Goal: Check status: Check status

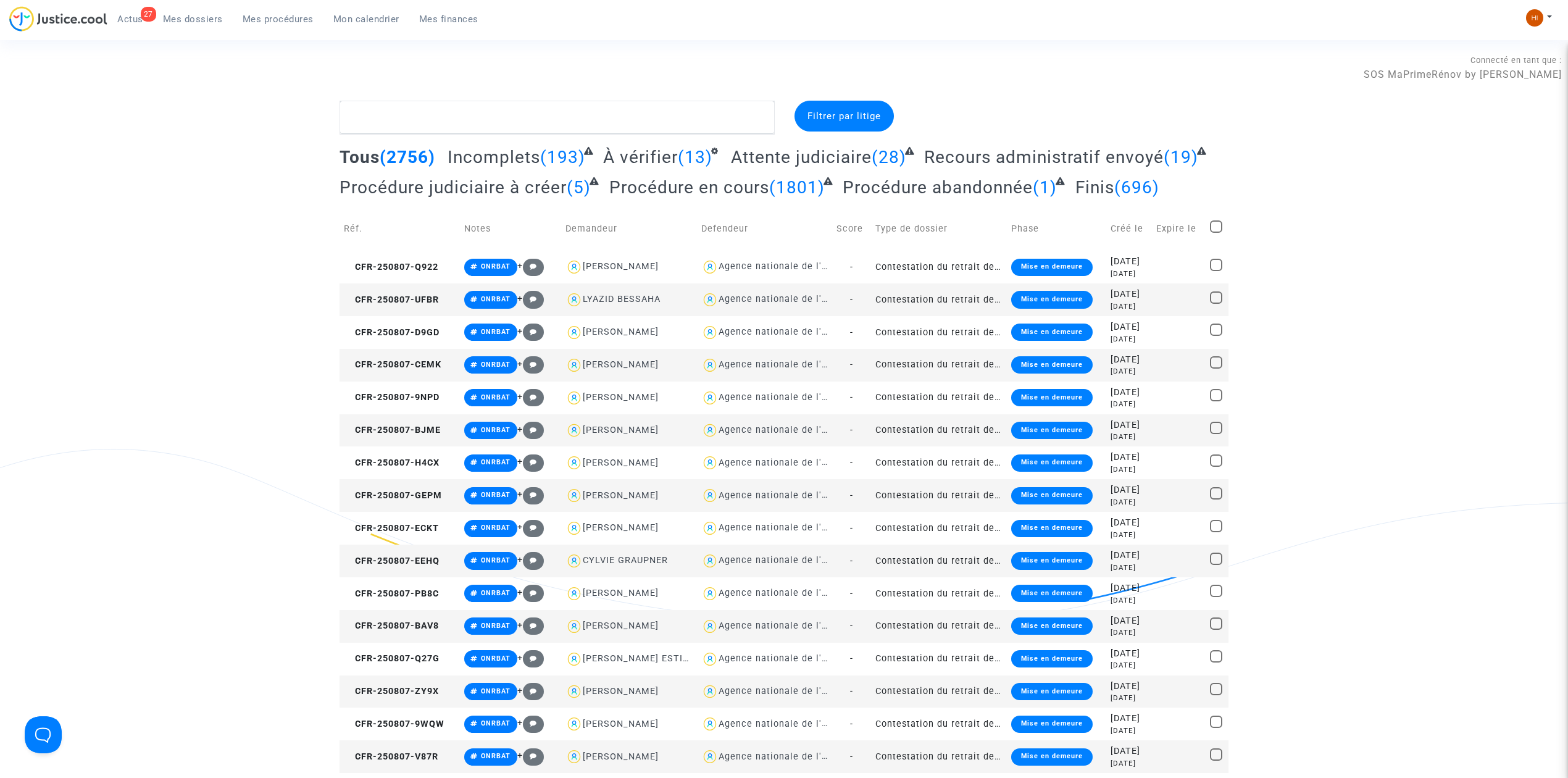
type textarea "f"
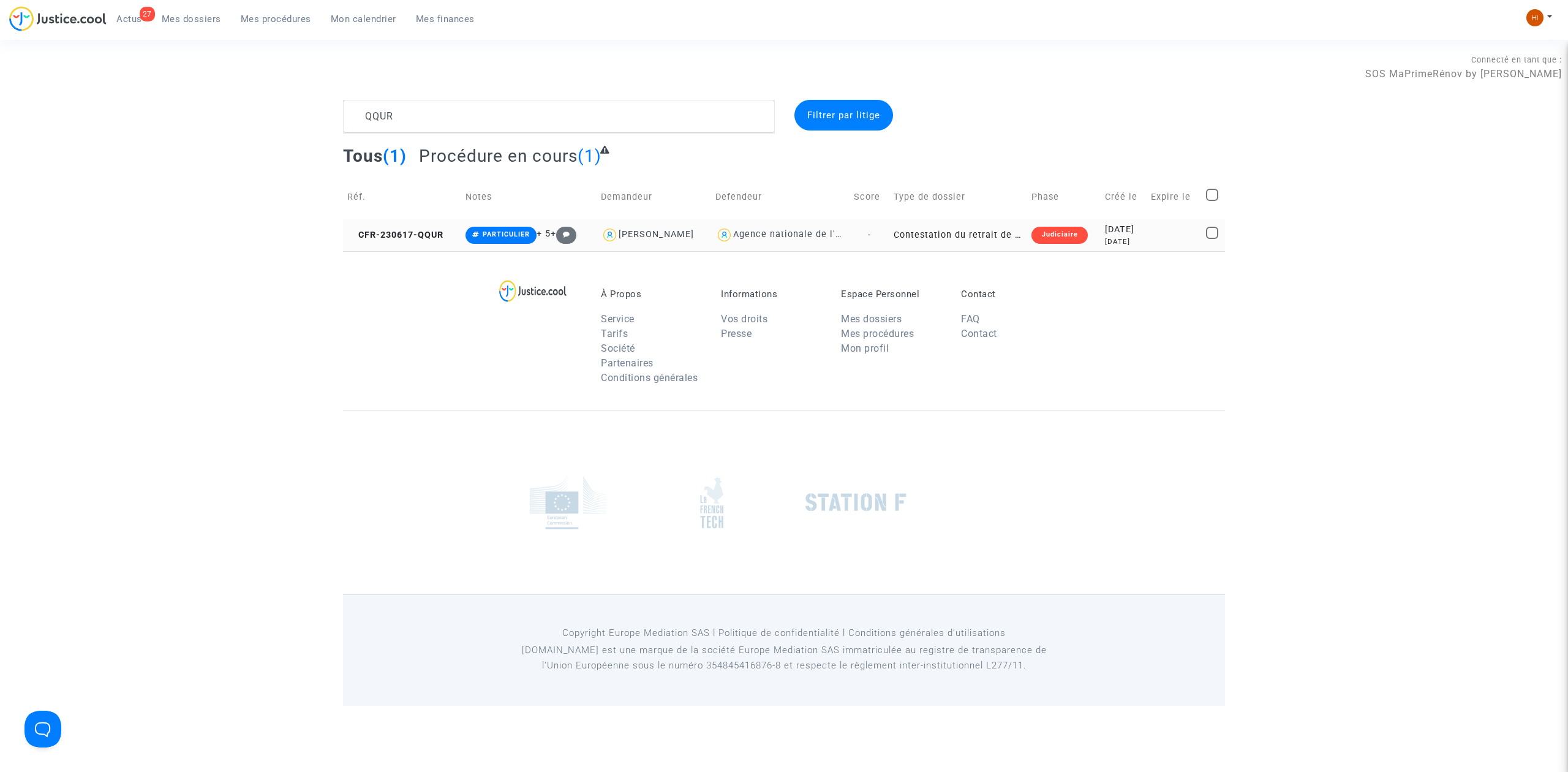
type textarea "QQUR"
click at [437, 226] on td "CFR-230617-QQUR" at bounding box center [402, 235] width 119 height 32
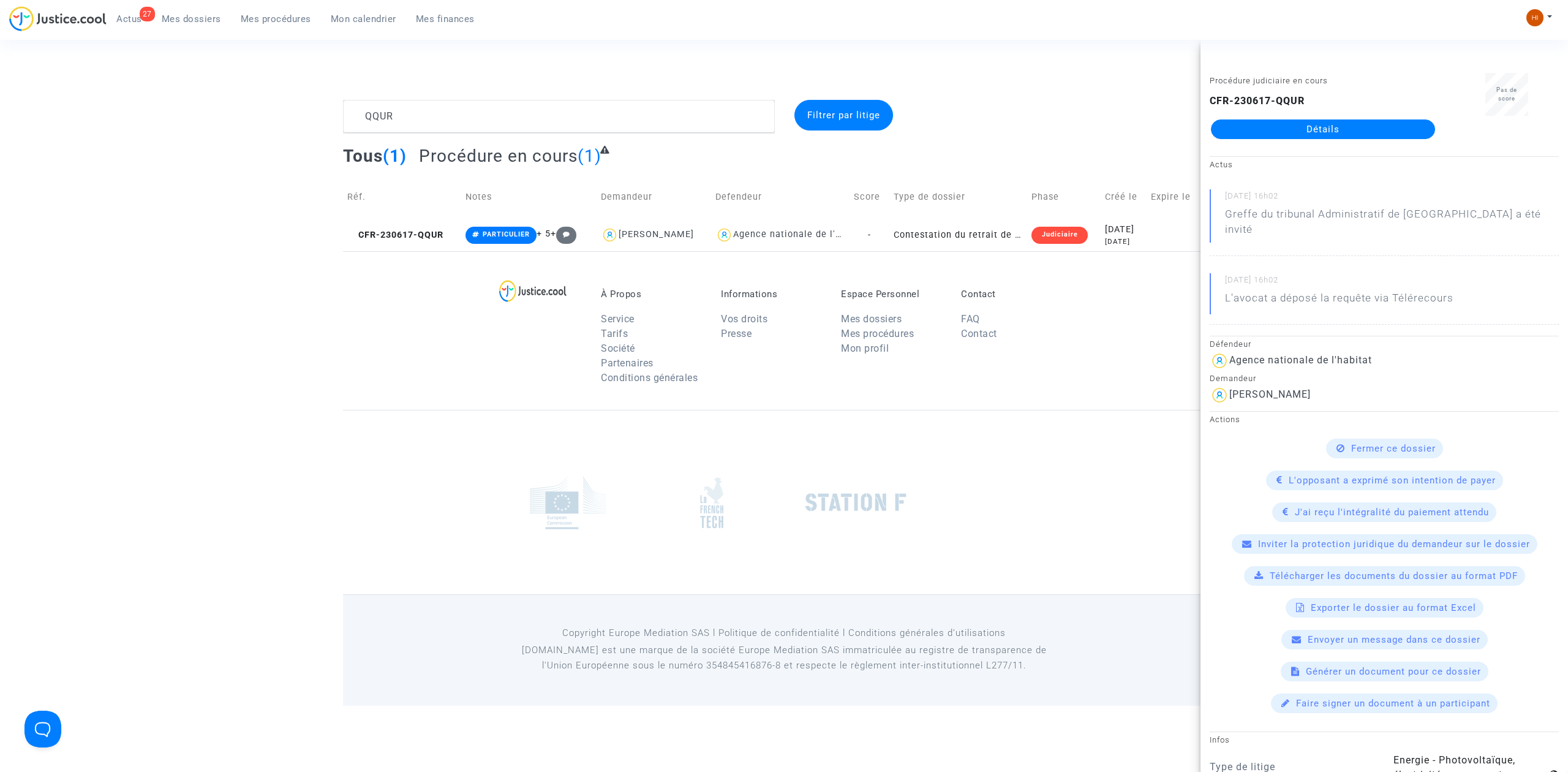
click at [1323, 136] on link "Détails" at bounding box center [1322, 129] width 224 height 19
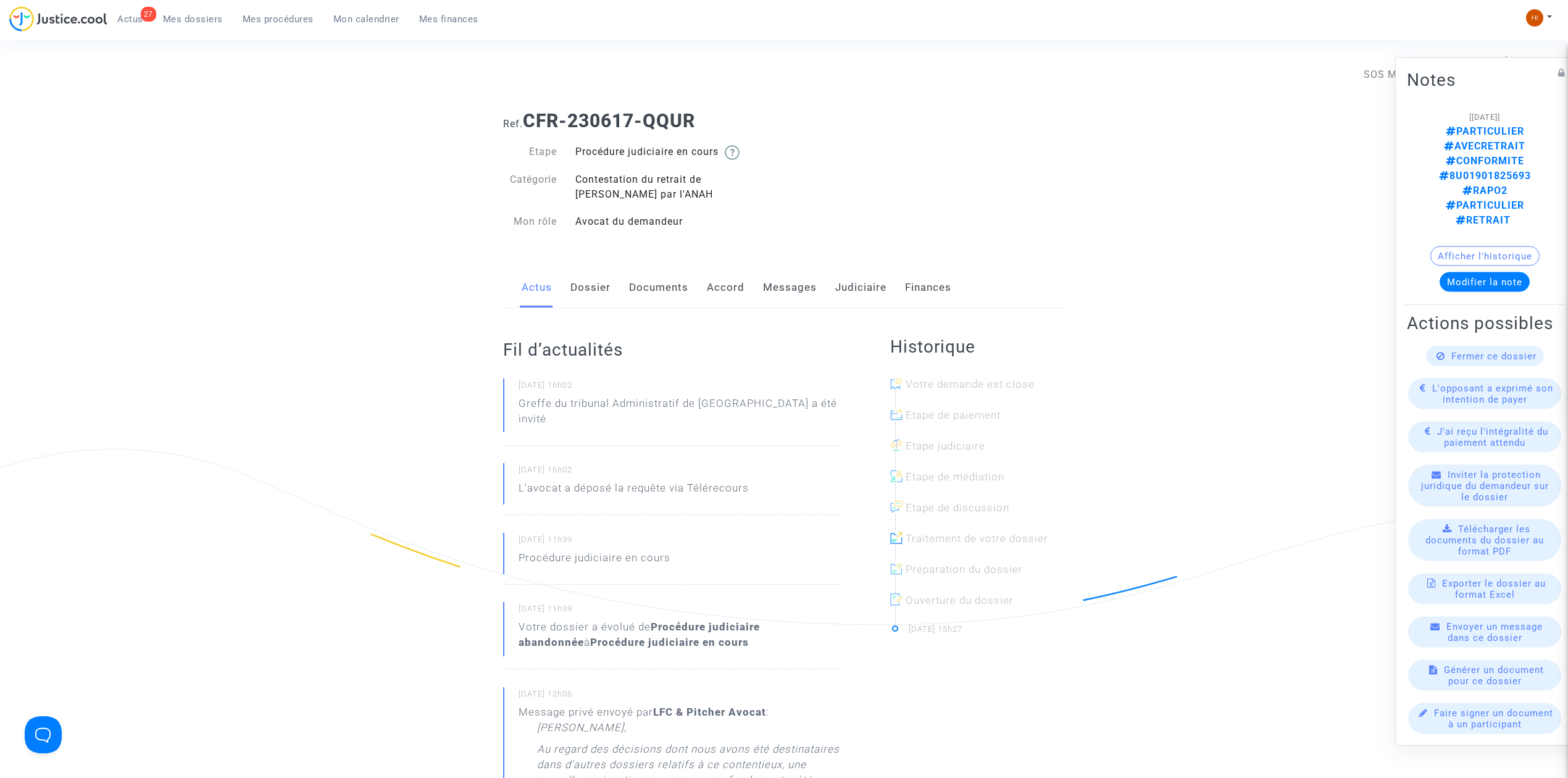
click at [866, 294] on link "Judiciaire" at bounding box center [861, 288] width 51 height 41
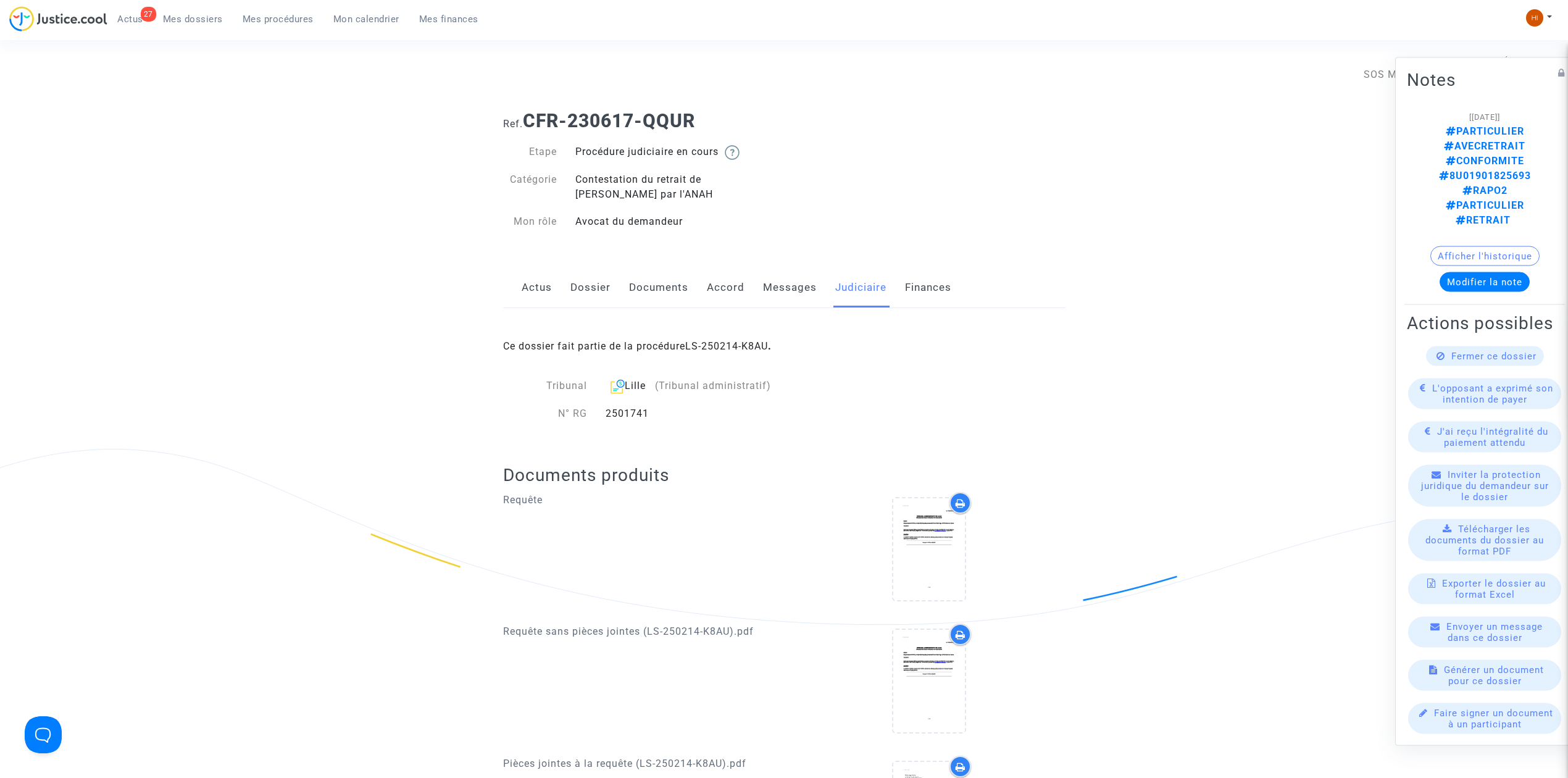
click at [749, 339] on div "Ce dossier fait partie de la procédure LS-250214-K8AU ." at bounding box center [784, 337] width 563 height 58
click at [749, 336] on div "Ce dossier fait partie de la procédure LS-250214-K8AU ." at bounding box center [784, 337] width 563 height 58
click at [739, 355] on div "Ce dossier fait partie de la procédure LS-250214-K8AU ." at bounding box center [784, 337] width 563 height 58
click at [739, 346] on link "LS-250214-K8AU" at bounding box center [727, 346] width 83 height 12
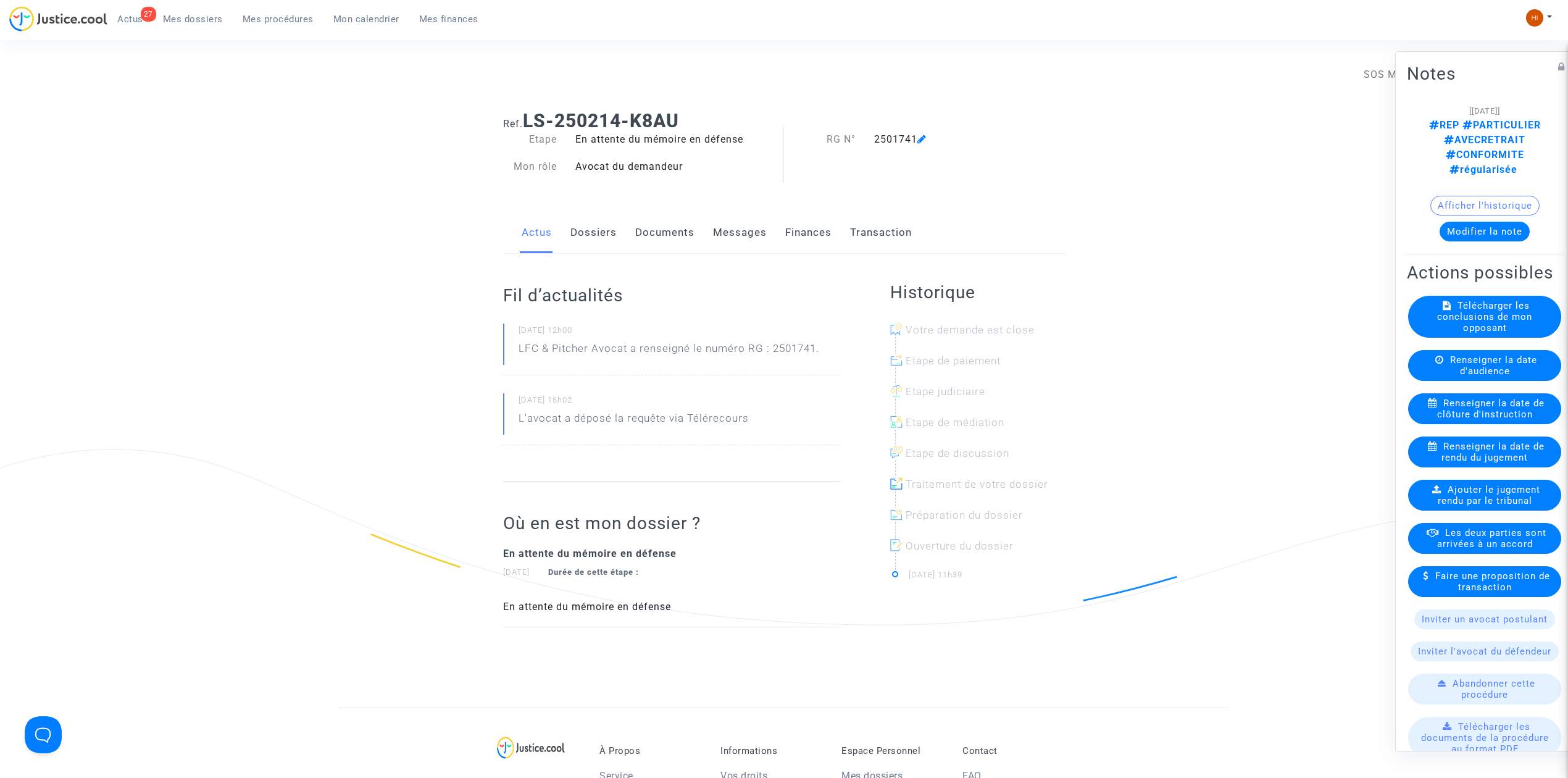
click at [648, 215] on link "Documents" at bounding box center [664, 233] width 59 height 41
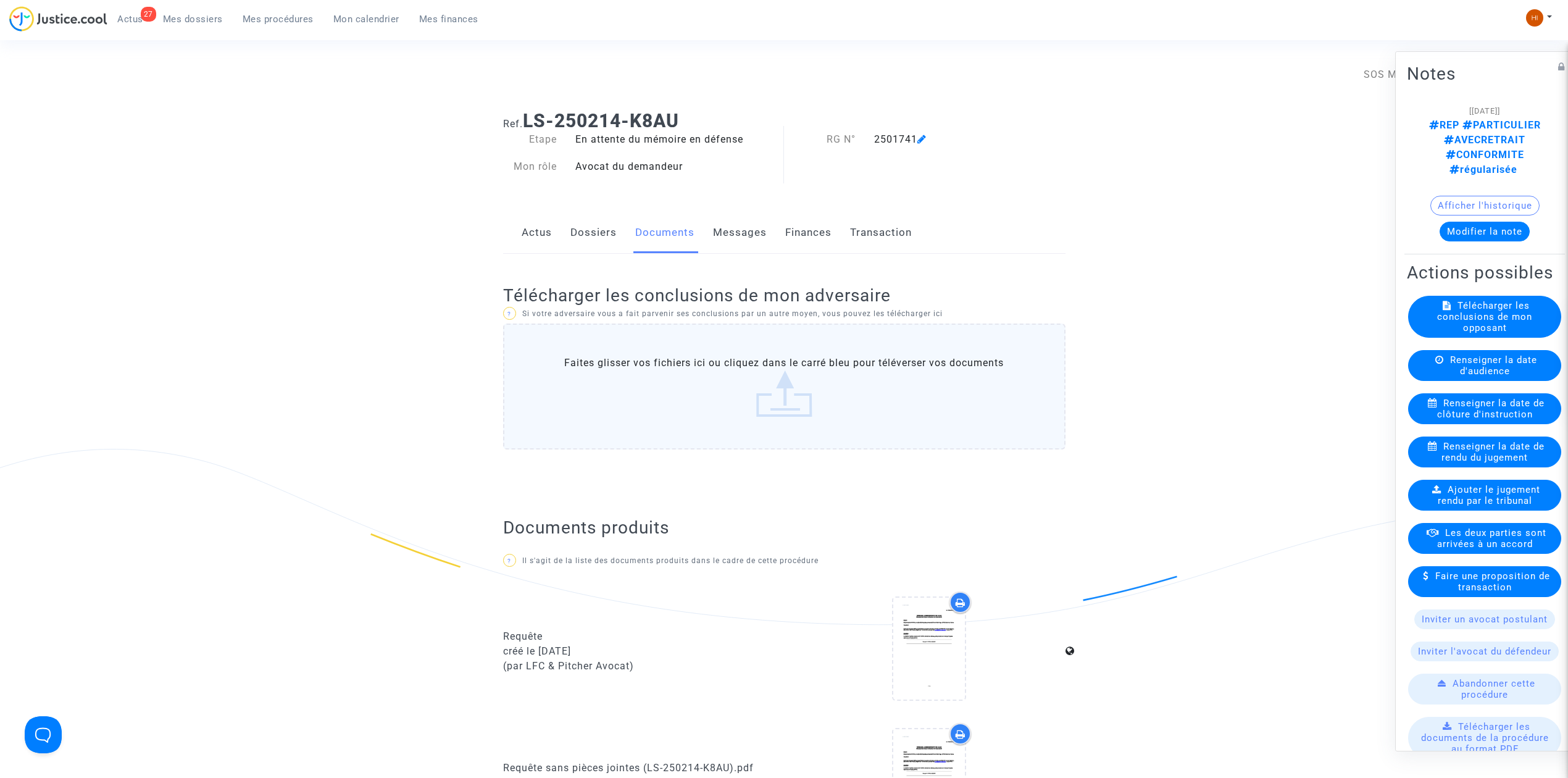
click at [921, 139] on icon at bounding box center [921, 139] width 9 height 10
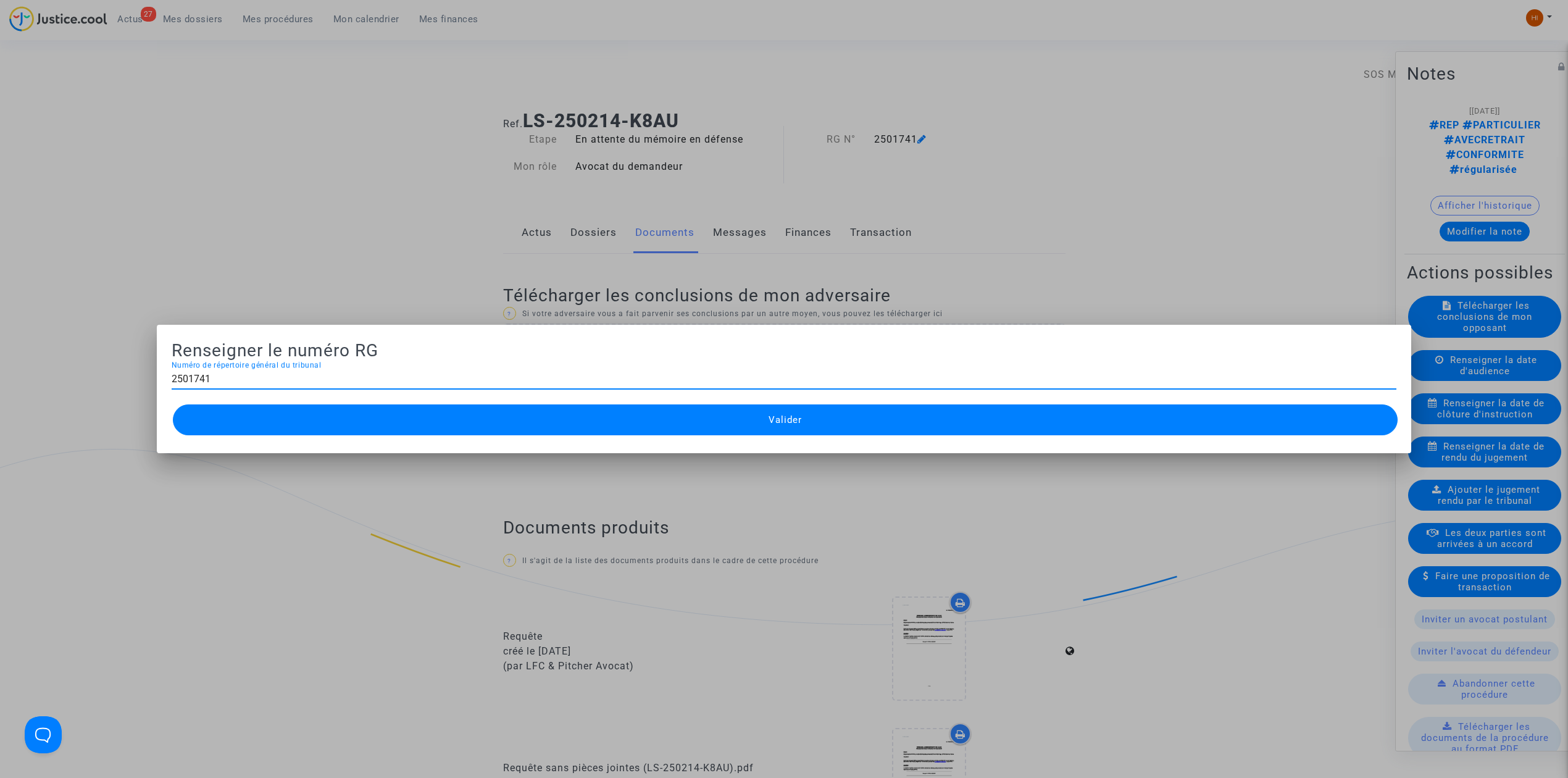
click at [291, 107] on div at bounding box center [784, 389] width 1568 height 778
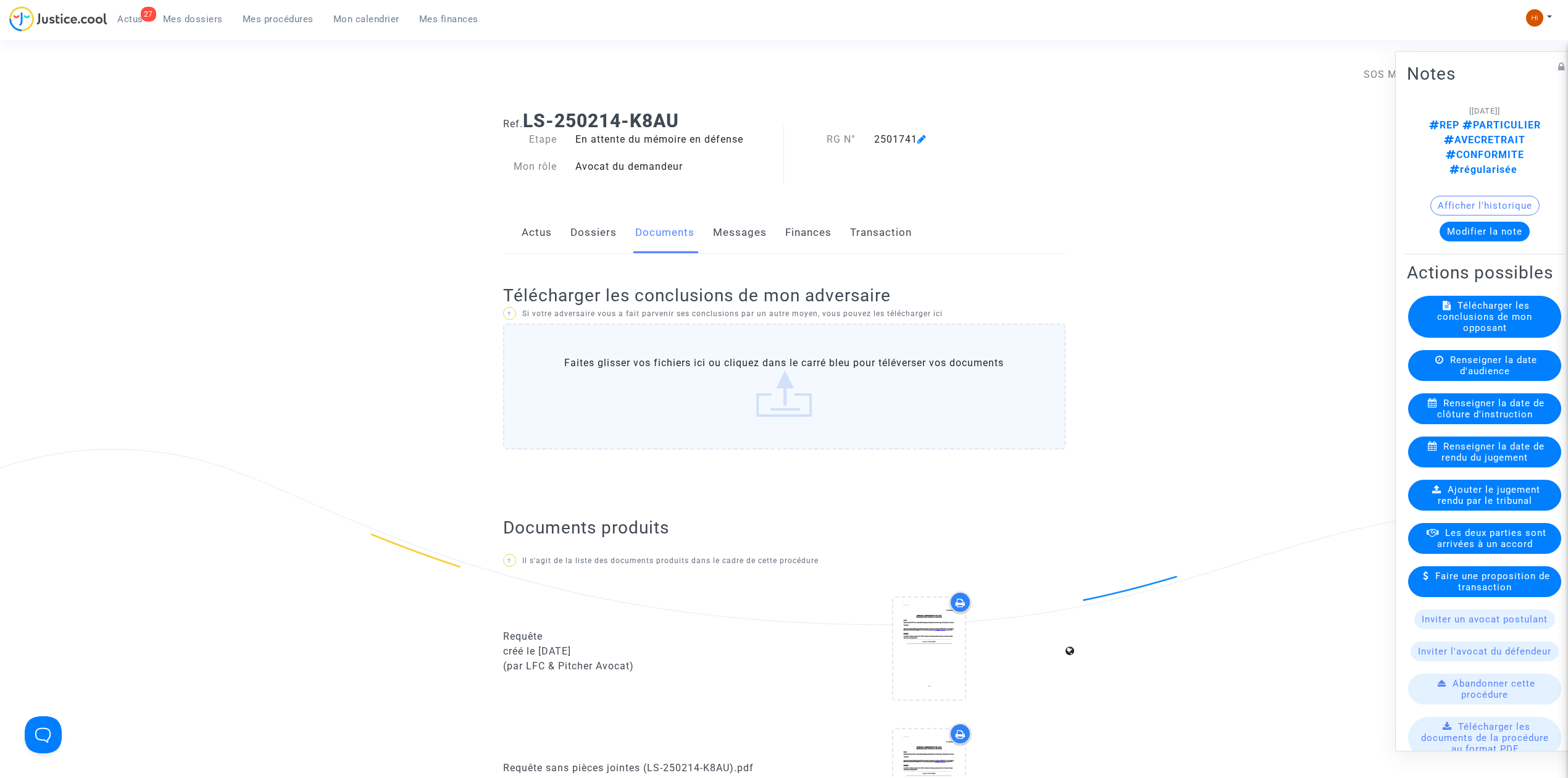
click at [588, 229] on link "Dossiers" at bounding box center [594, 233] width 46 height 41
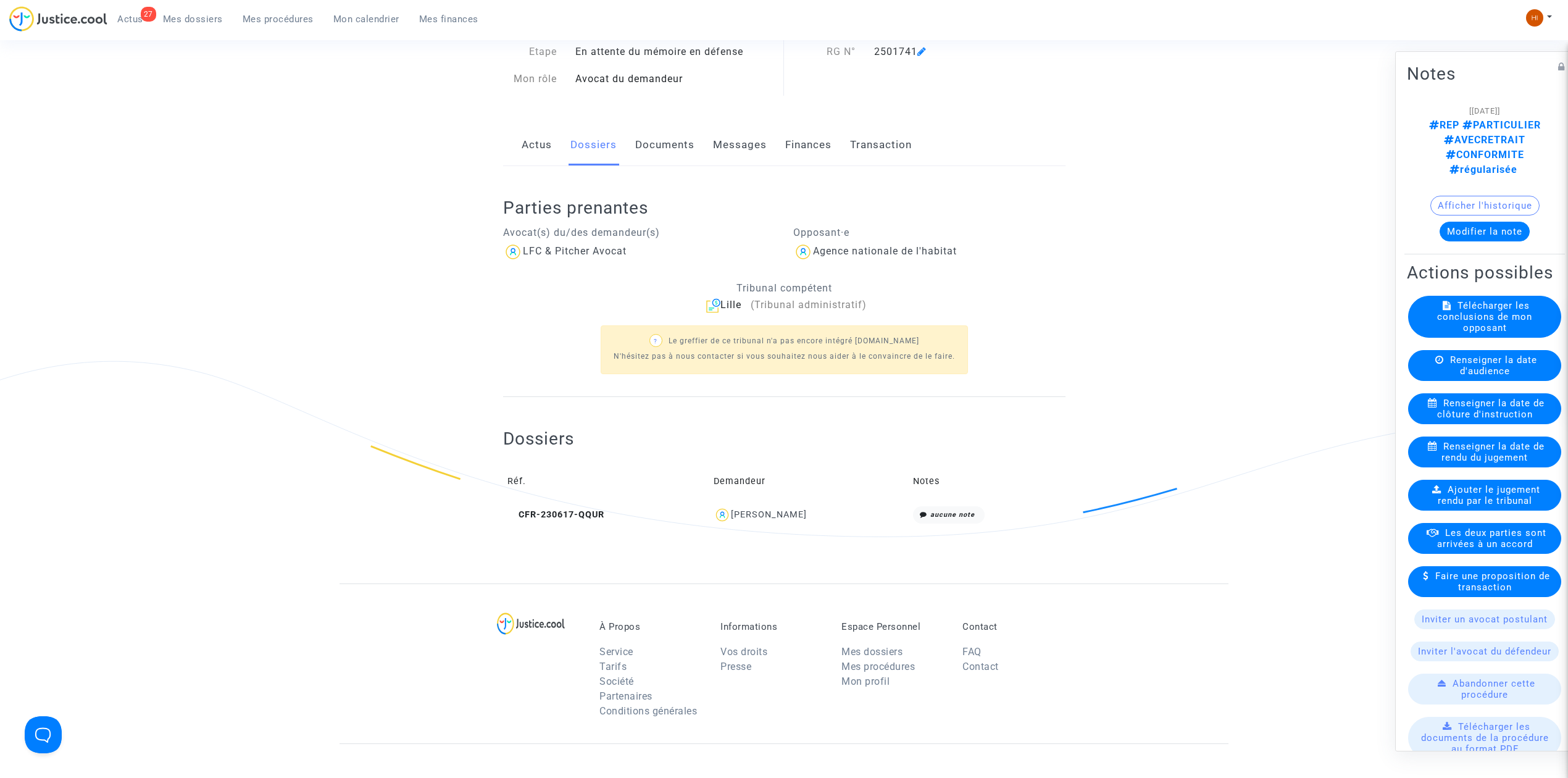
scroll to position [354, 0]
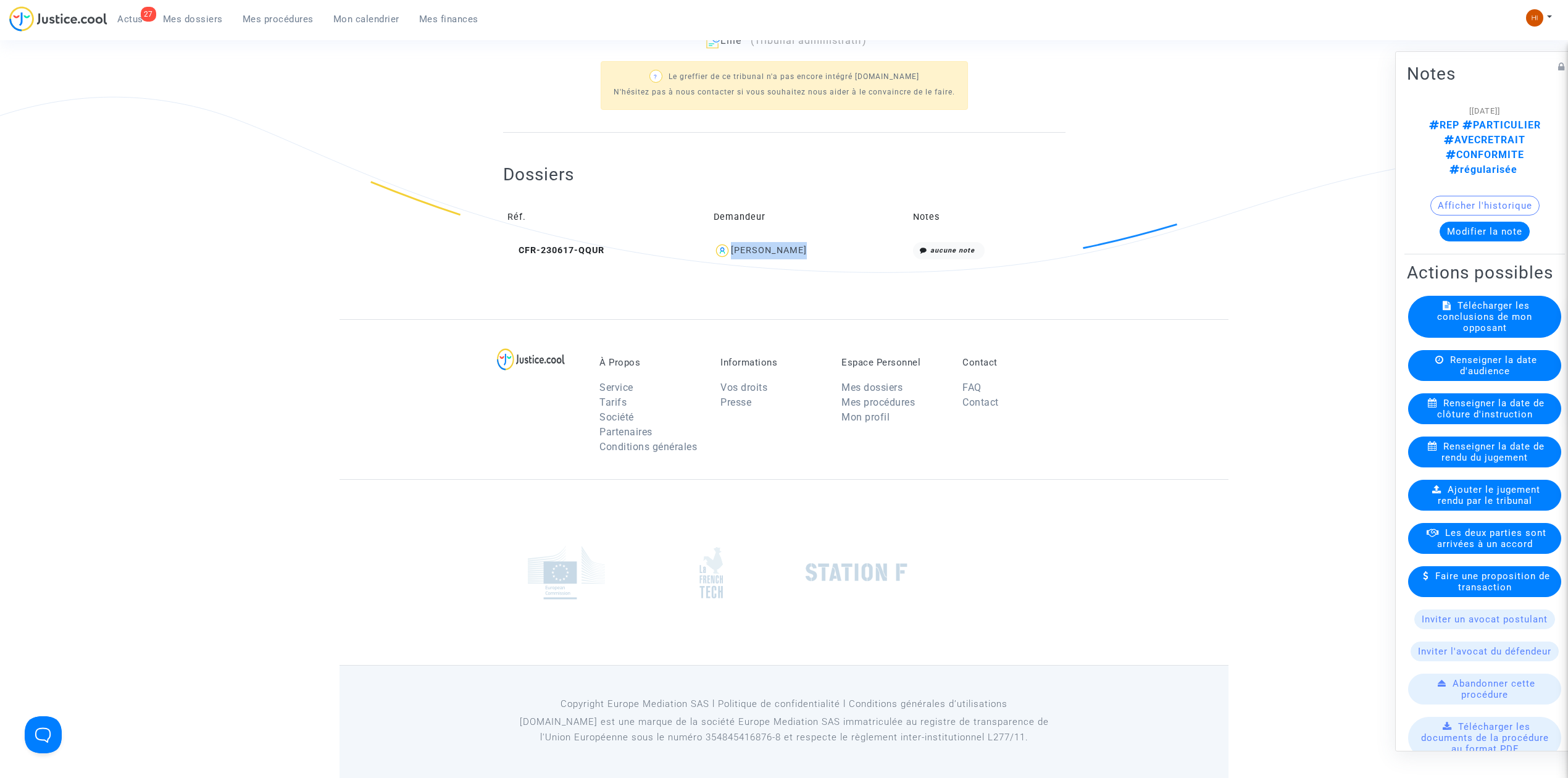
drag, startPoint x: 822, startPoint y: 251, endPoint x: 745, endPoint y: 246, distance: 77.2
click at [745, 246] on div "[PERSON_NAME]" at bounding box center [810, 250] width 191 height 18
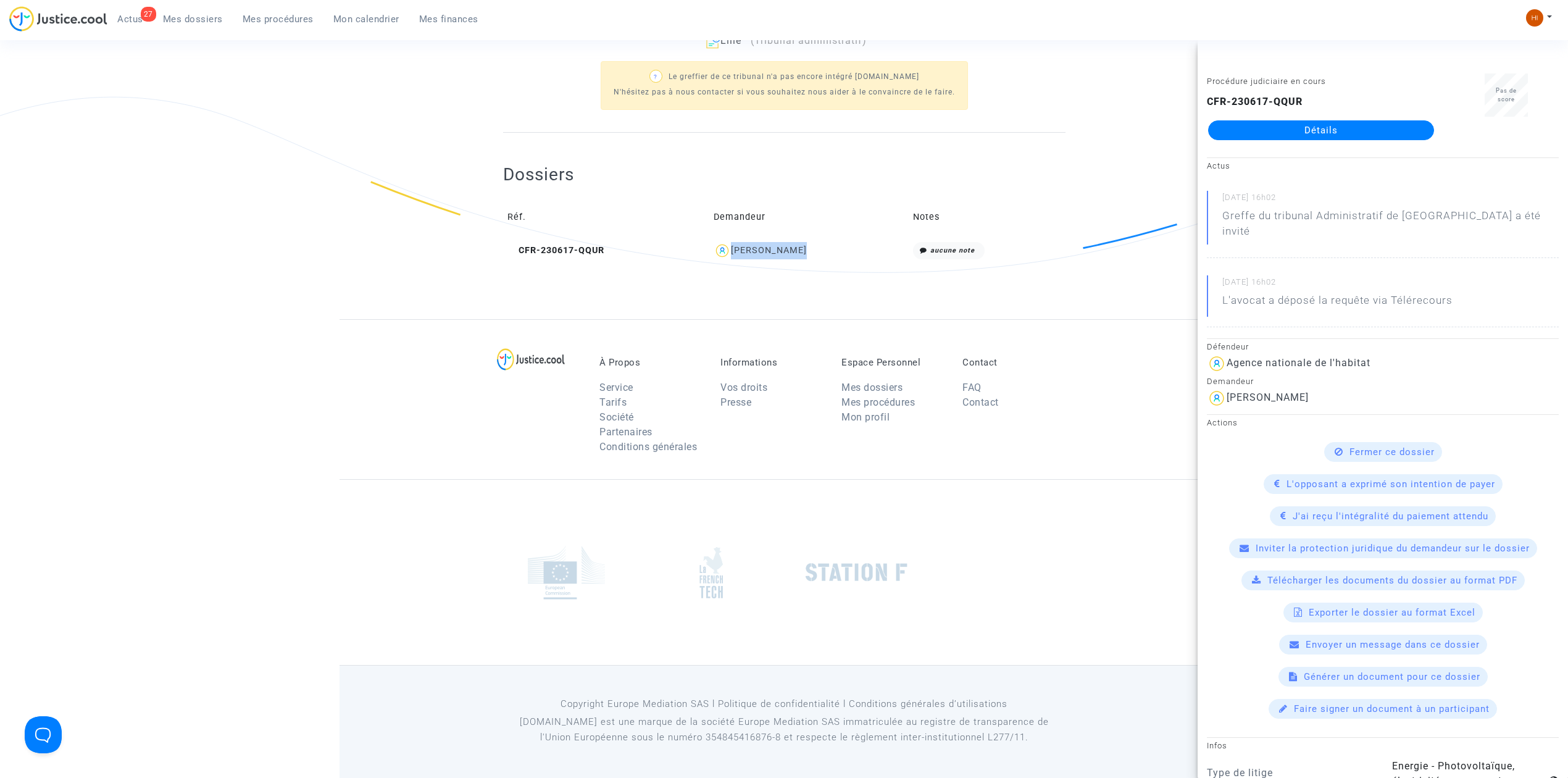
copy div "[PERSON_NAME]"
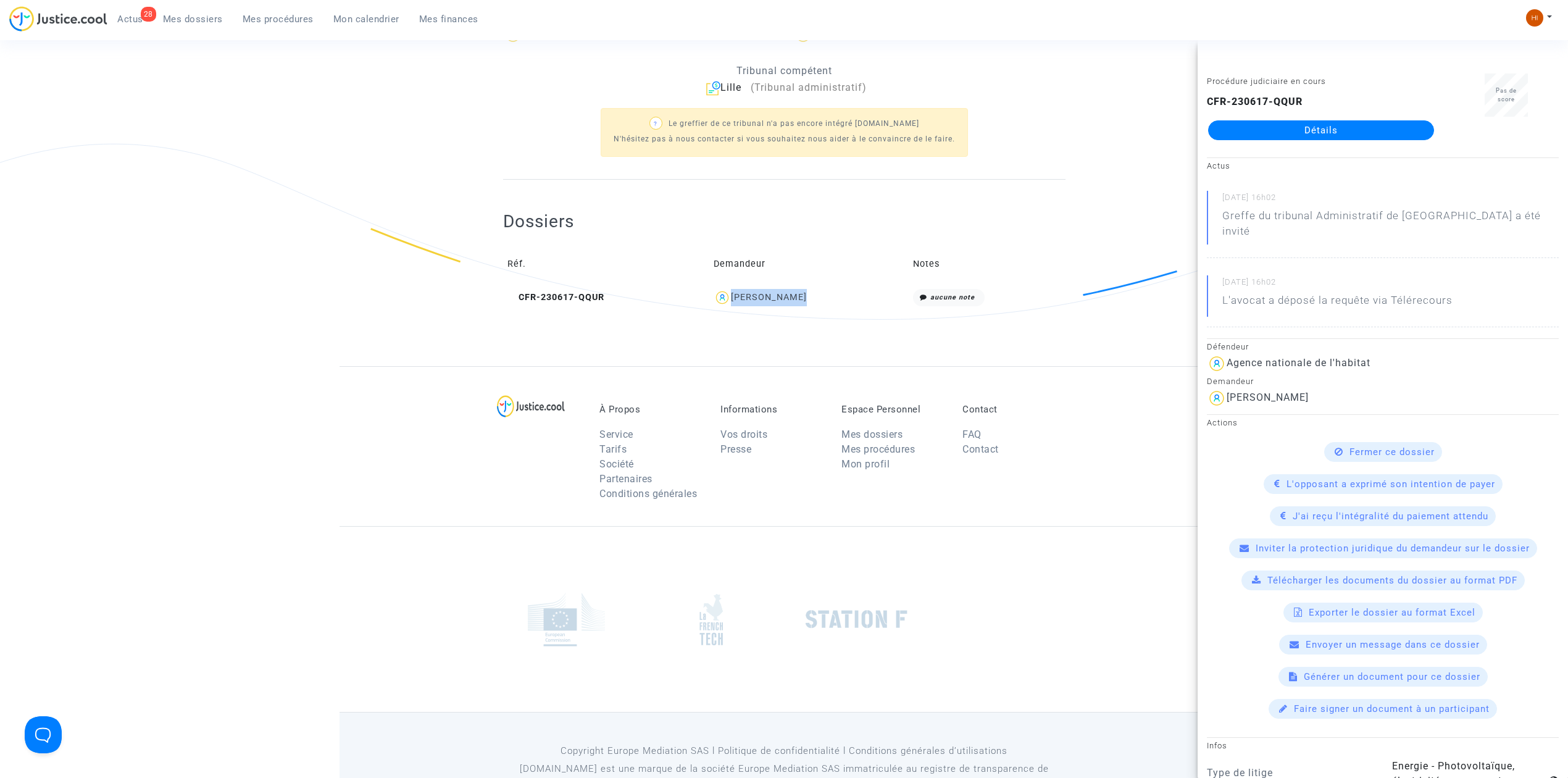
scroll to position [0, 0]
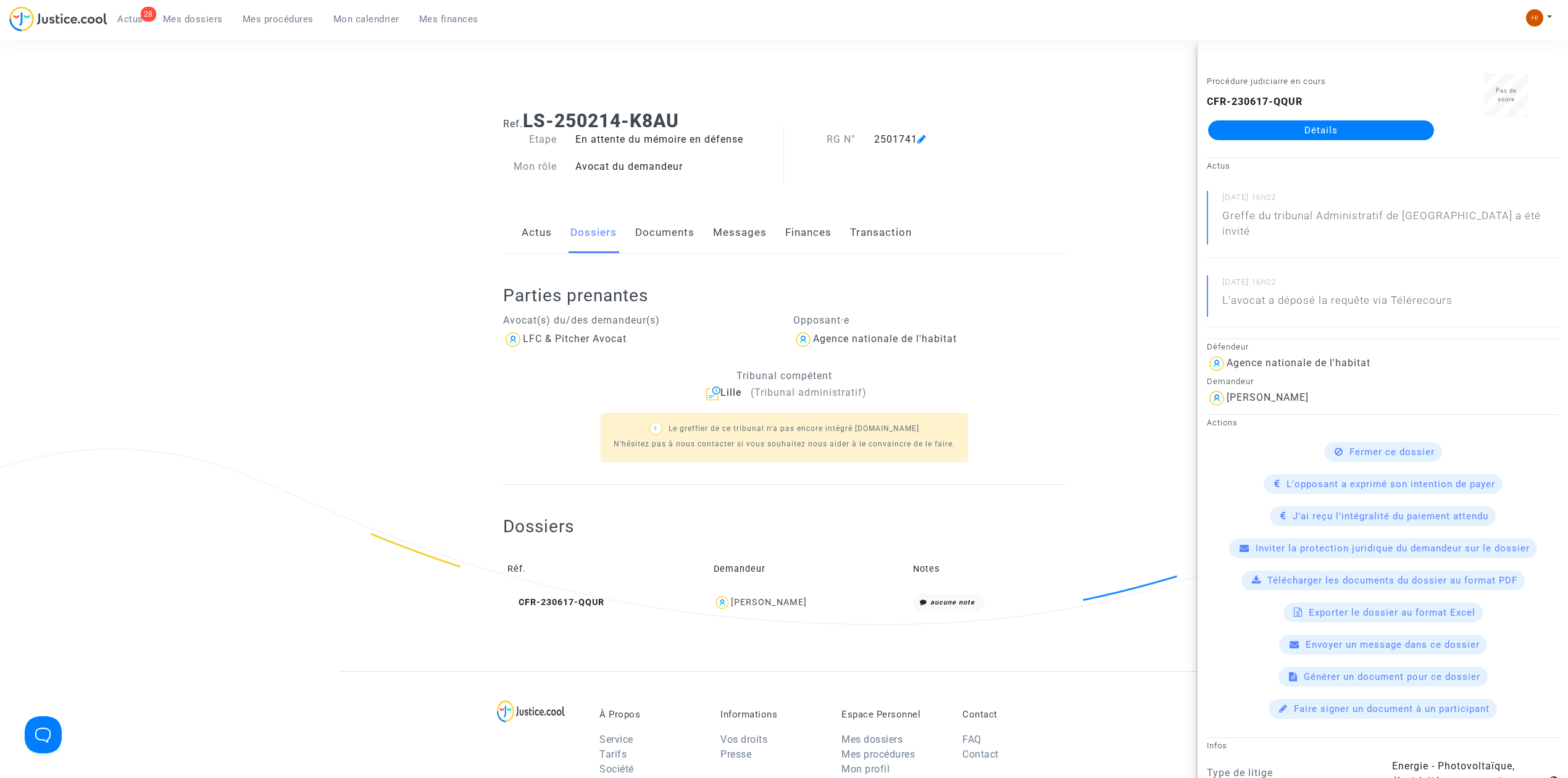
click at [266, 325] on div "Ref. LS-250214-K8AU Etape En attente du mémoire en défense Mon rôle Avocat du d…" at bounding box center [784, 386] width 1568 height 570
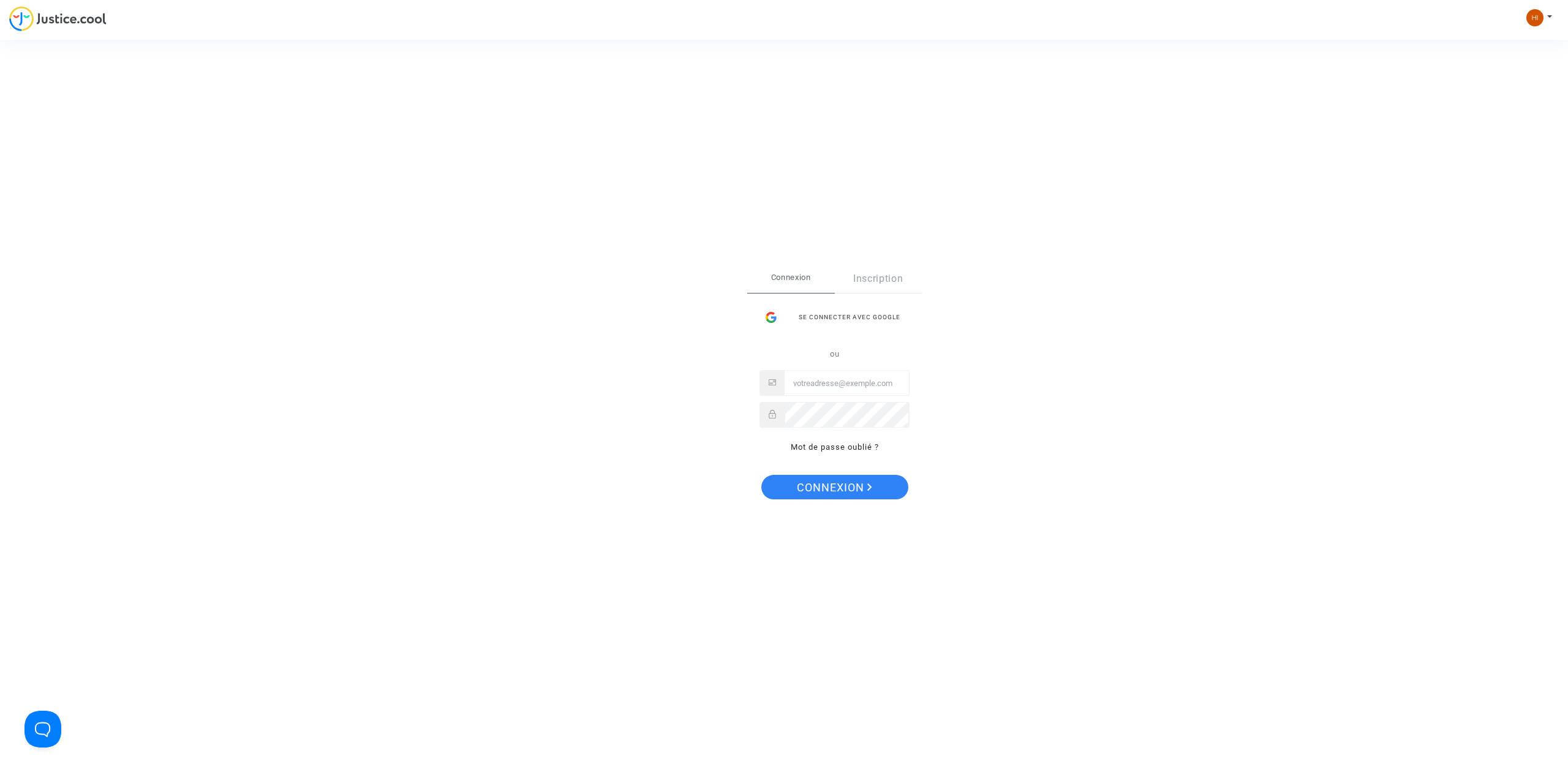
type input "hibo@pitcher-avocat.fr"
drag, startPoint x: 808, startPoint y: 483, endPoint x: 656, endPoint y: 361, distance: 194.9
click at [808, 483] on span "Connexion" at bounding box center [834, 487] width 75 height 25
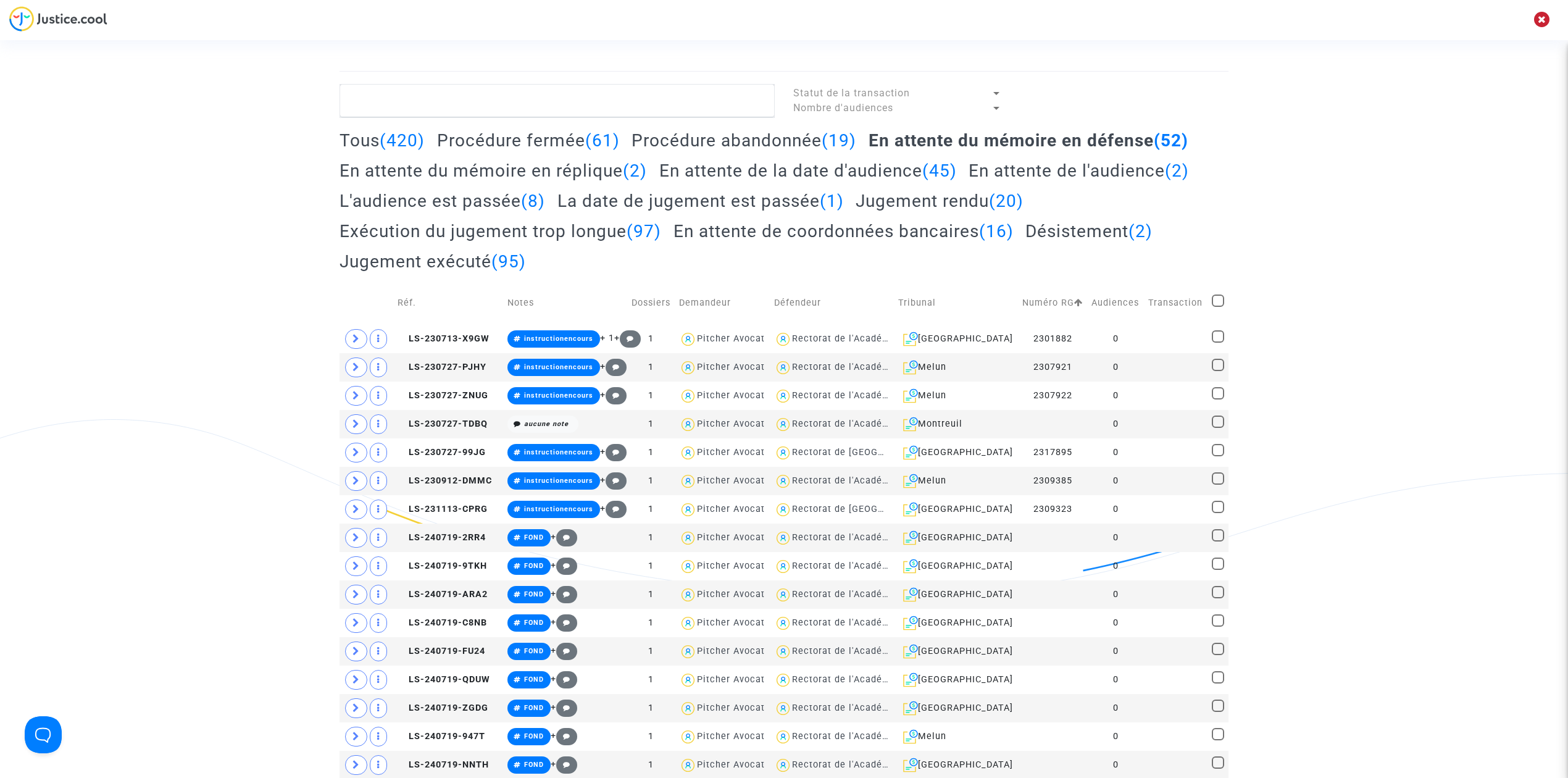
drag, startPoint x: 1550, startPoint y: 77, endPoint x: 1549, endPoint y: 53, distance: 24.0
click at [1549, 26] on error-view at bounding box center [1542, 21] width 21 height 26
click at [1540, 18] on icon at bounding box center [1542, 20] width 9 height 10
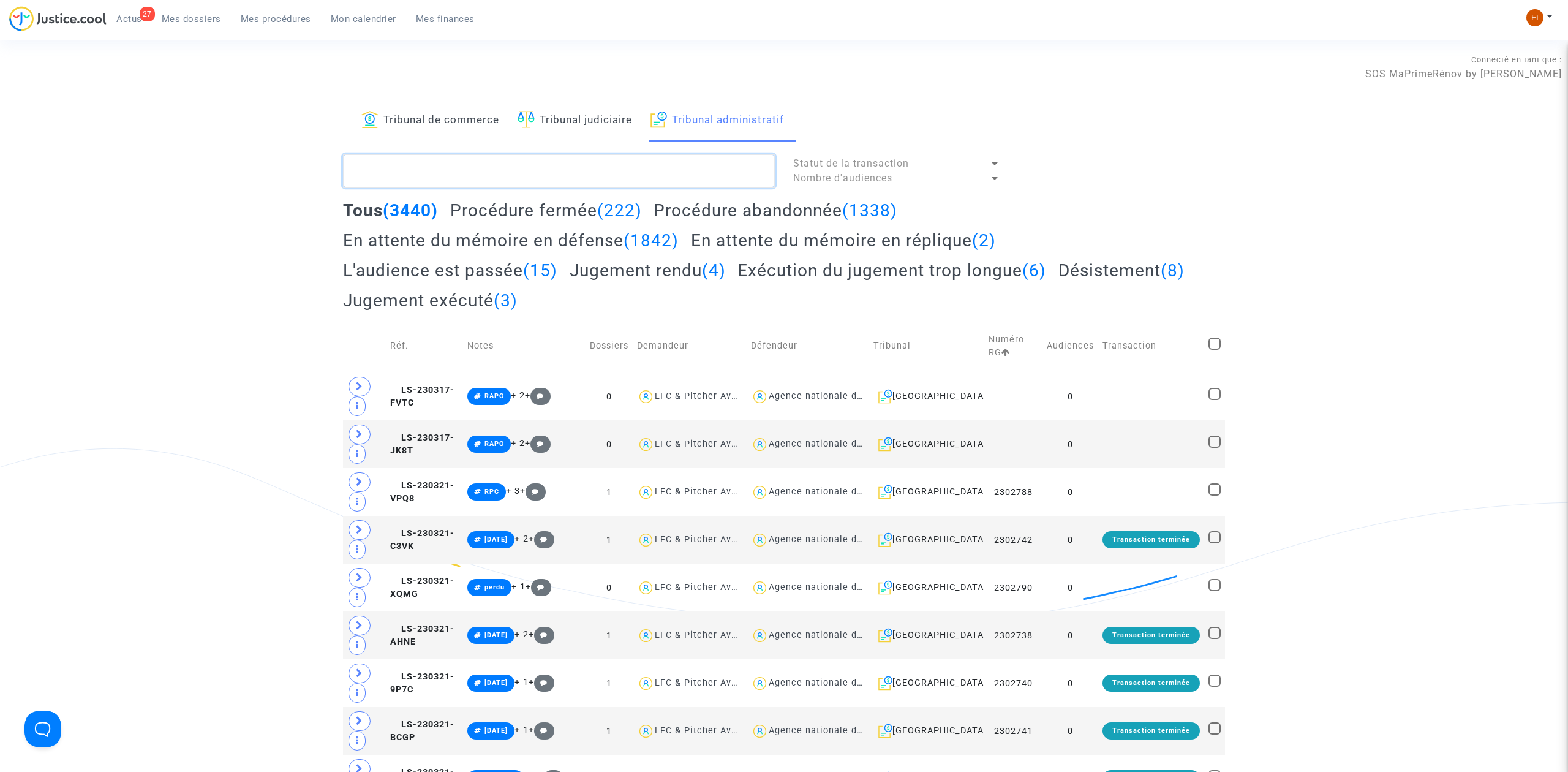
drag, startPoint x: 535, startPoint y: 177, endPoint x: 547, endPoint y: 164, distance: 17.7
click at [528, 177] on textarea at bounding box center [559, 170] width 432 height 33
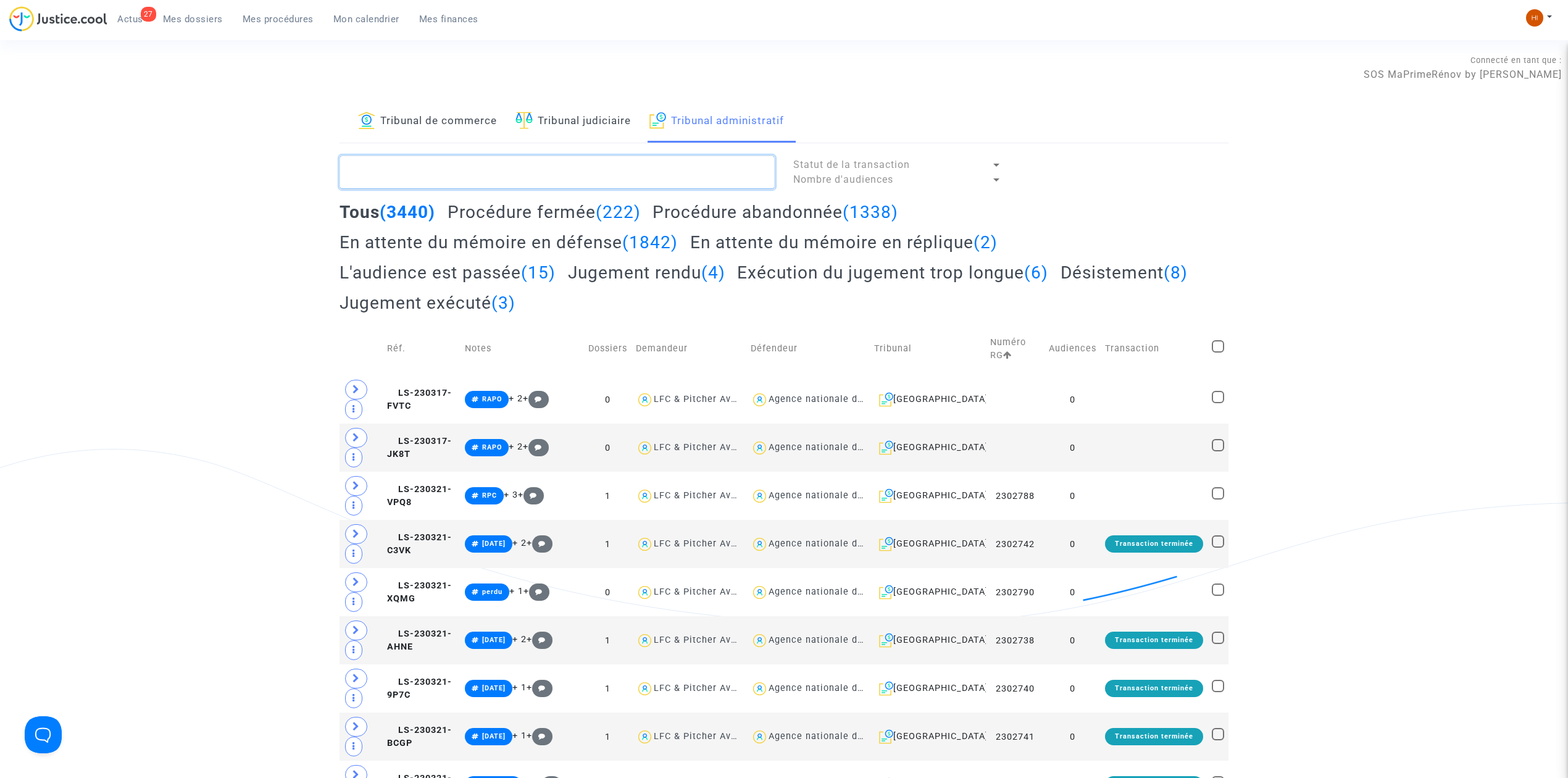
paste textarea "[PERSON_NAME]"
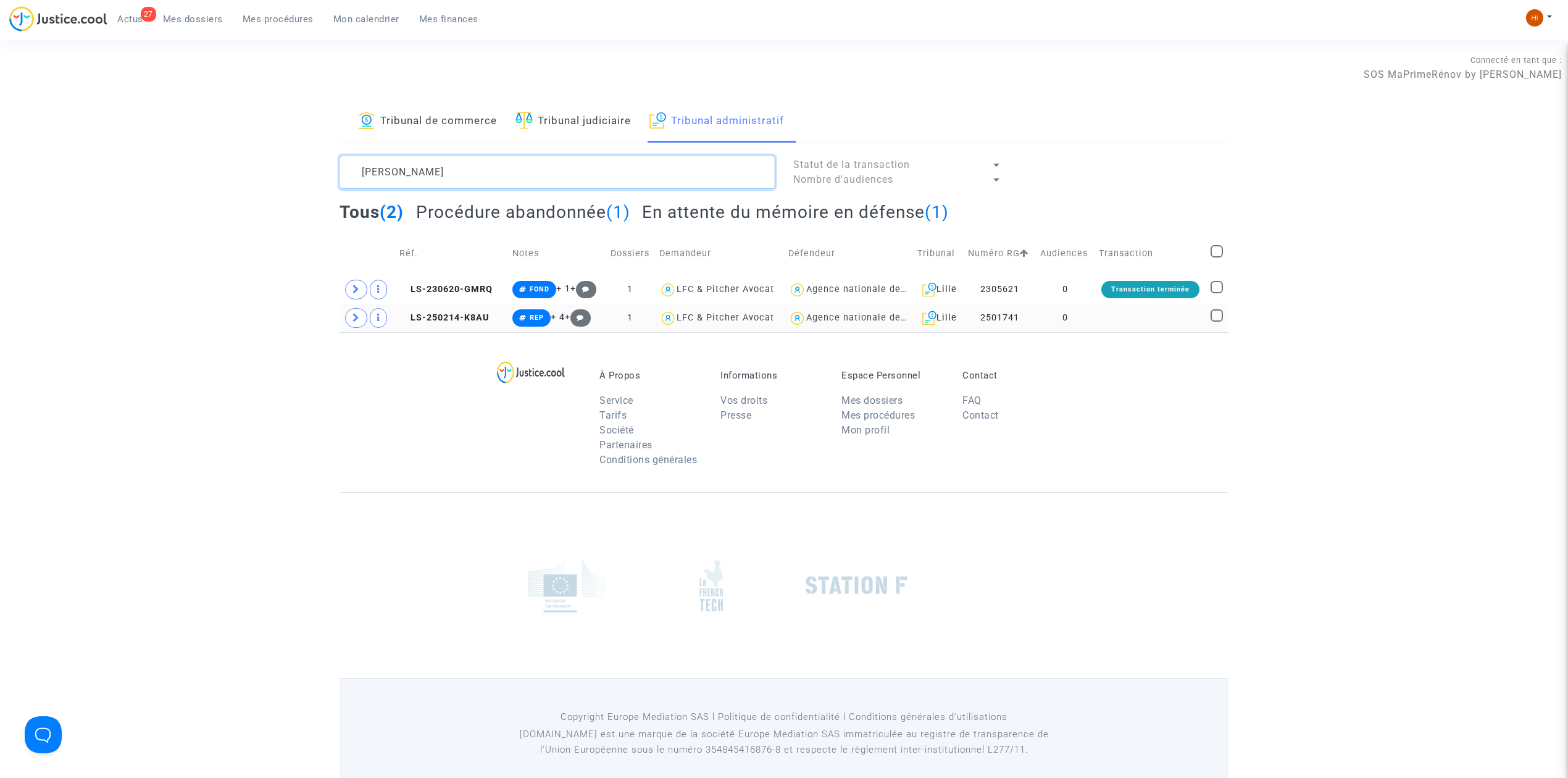
type textarea "[PERSON_NAME]"
click at [470, 326] on td "LS-250214-K8AU" at bounding box center [452, 318] width 113 height 28
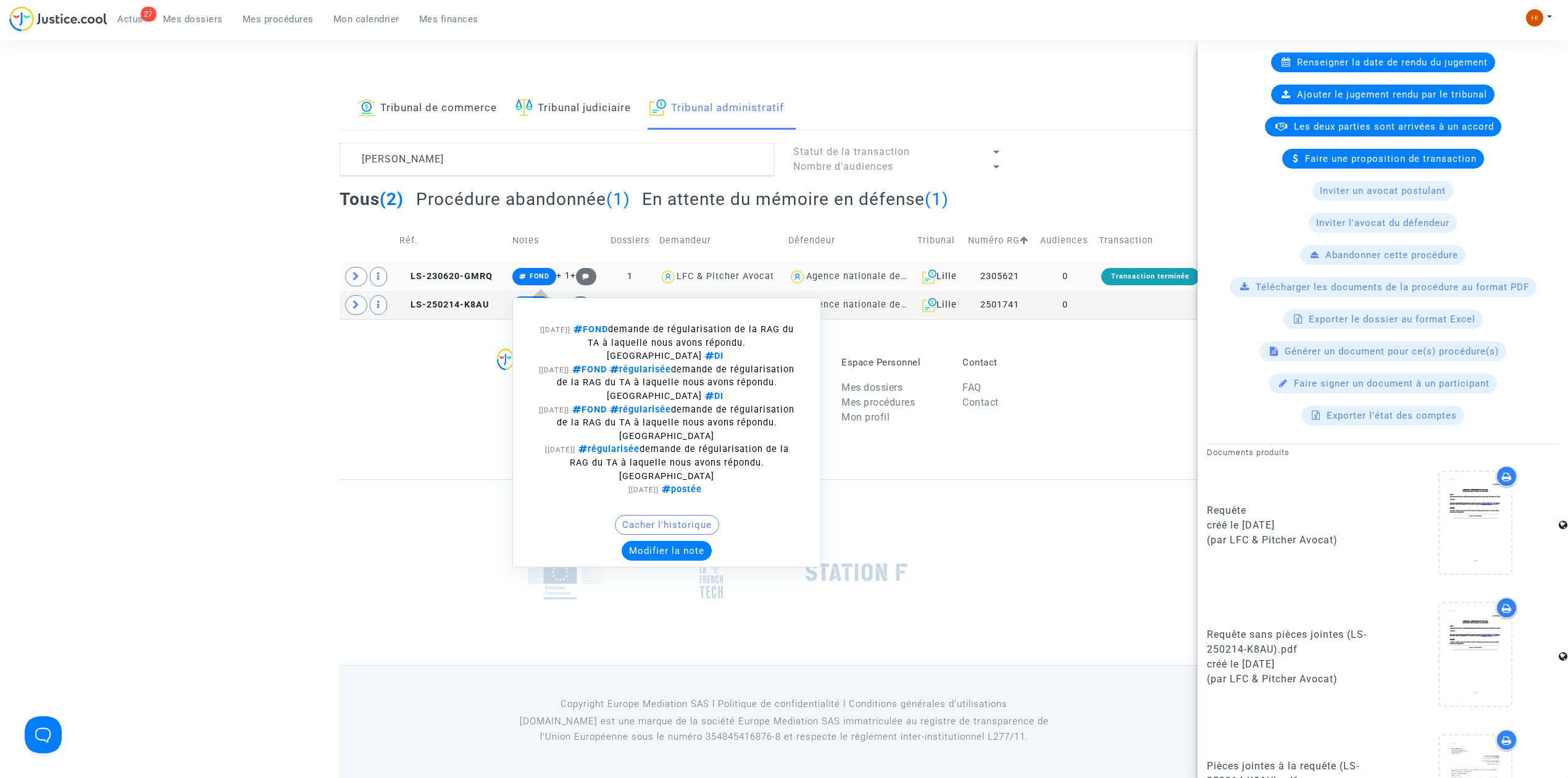
scroll to position [297, 0]
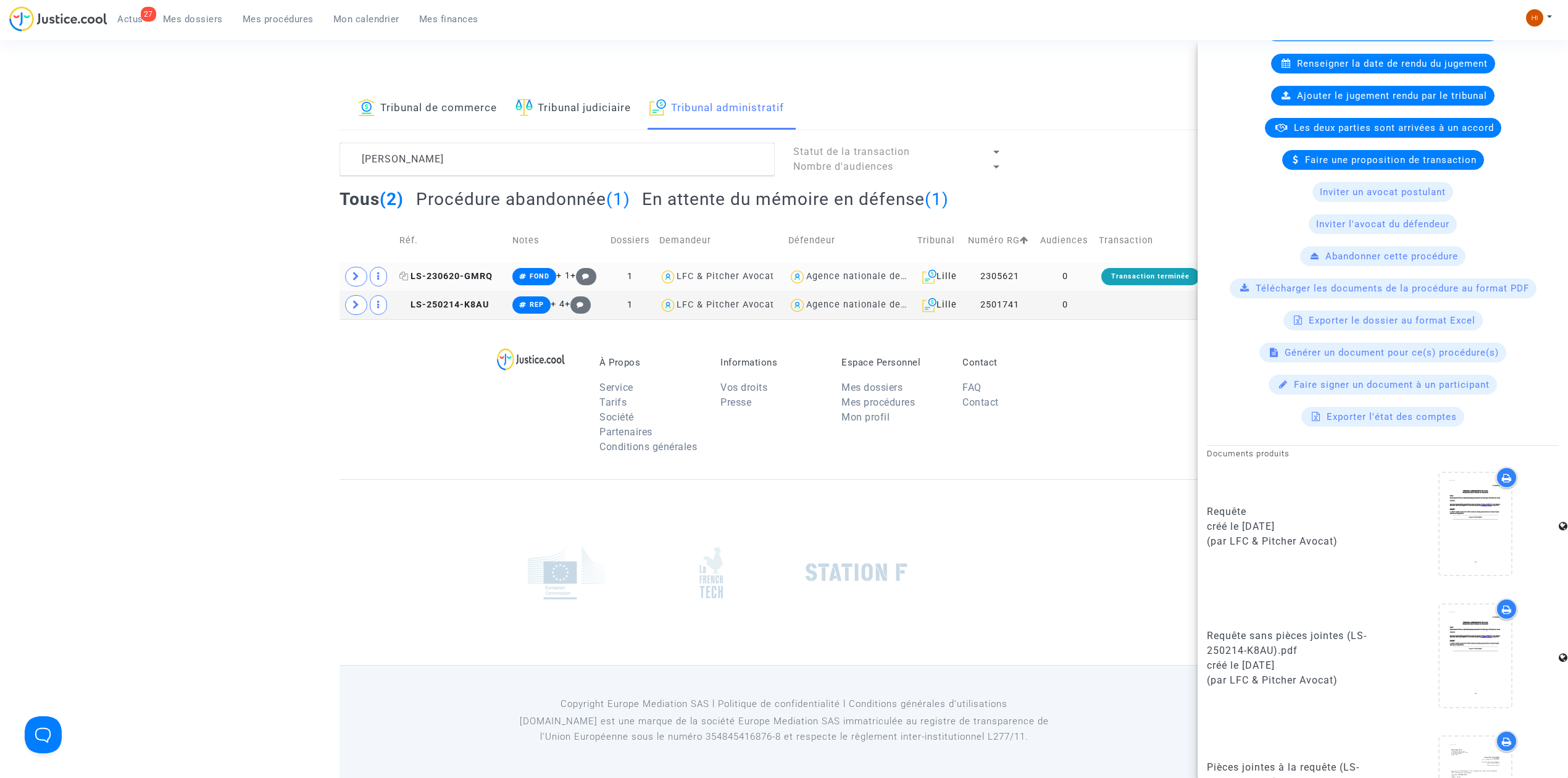
drag, startPoint x: 474, startPoint y: 275, endPoint x: 603, endPoint y: 297, distance: 130.9
click at [475, 275] on span "LS-230620-GMRQ" at bounding box center [446, 276] width 93 height 10
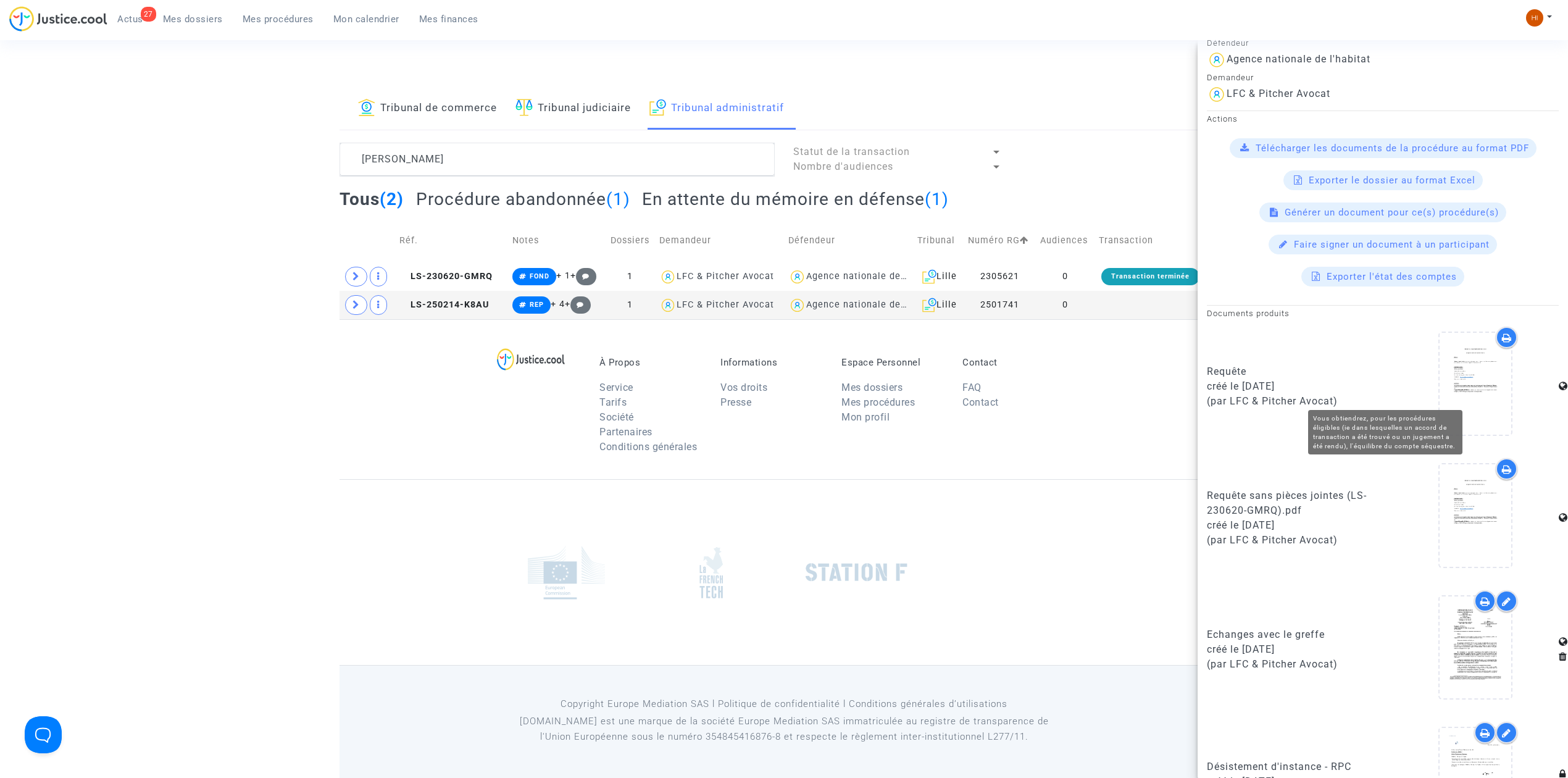
scroll to position [317, 0]
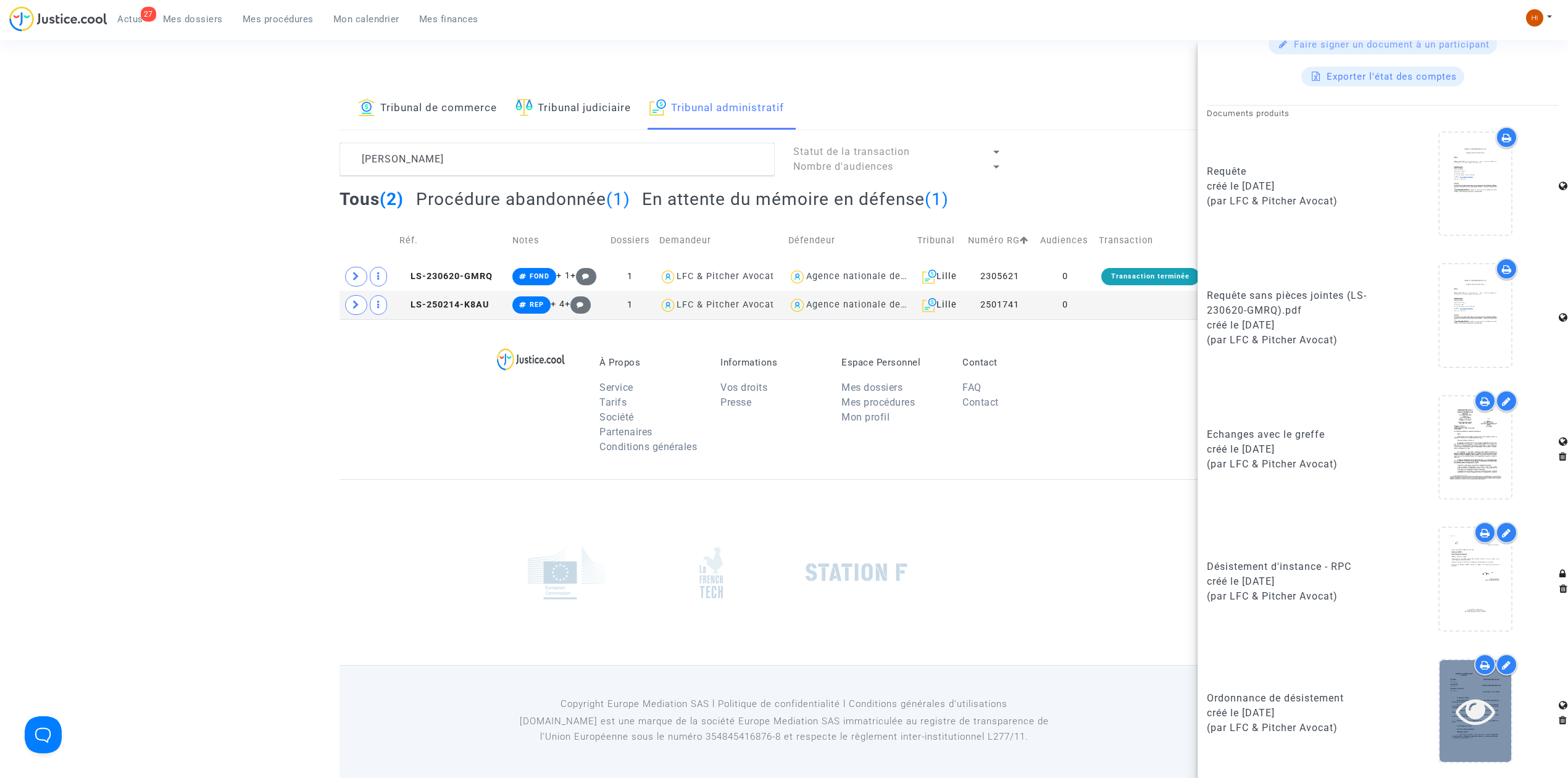
click at [1488, 729] on div at bounding box center [1476, 711] width 72 height 39
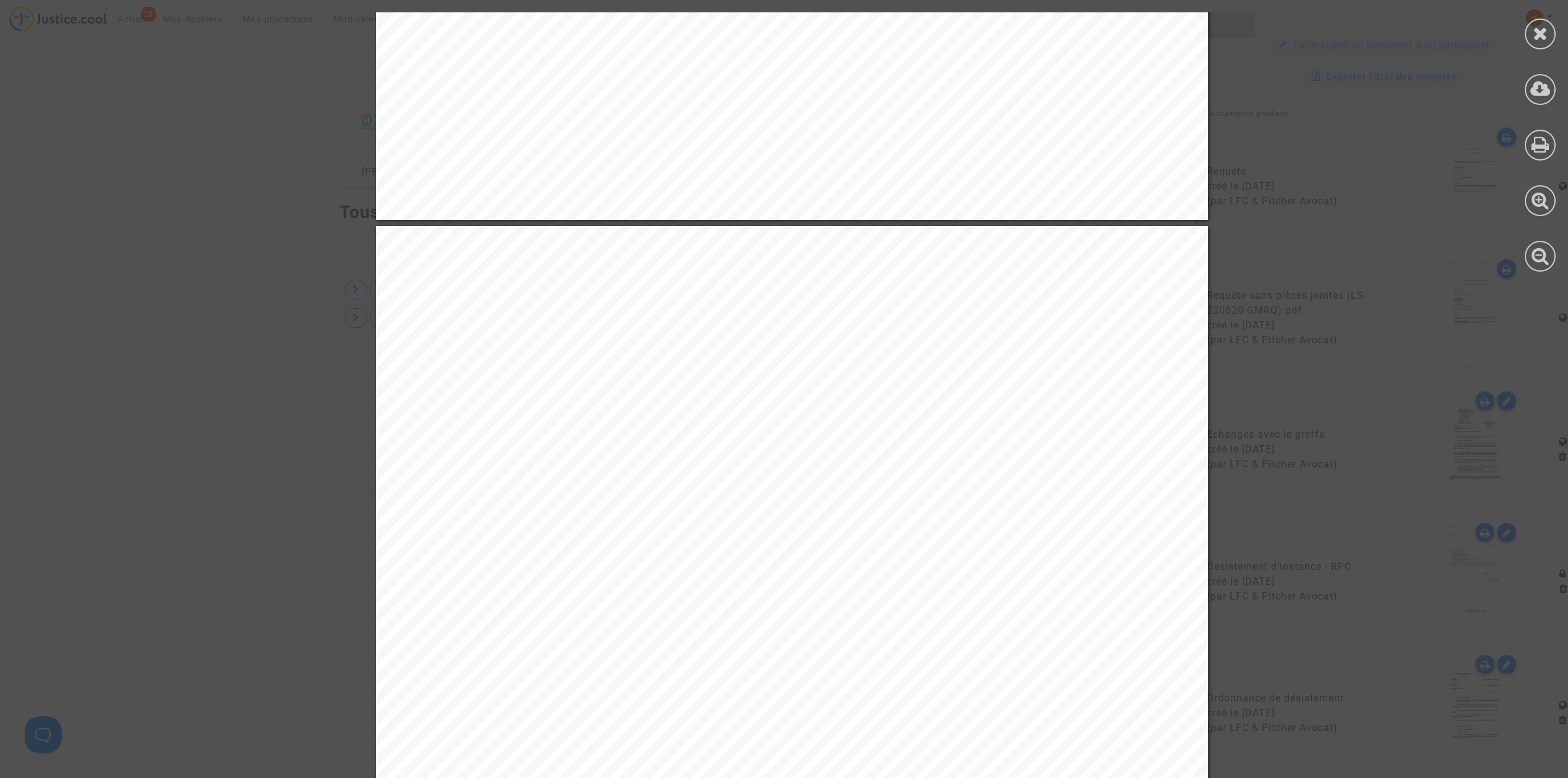
scroll to position [823, 0]
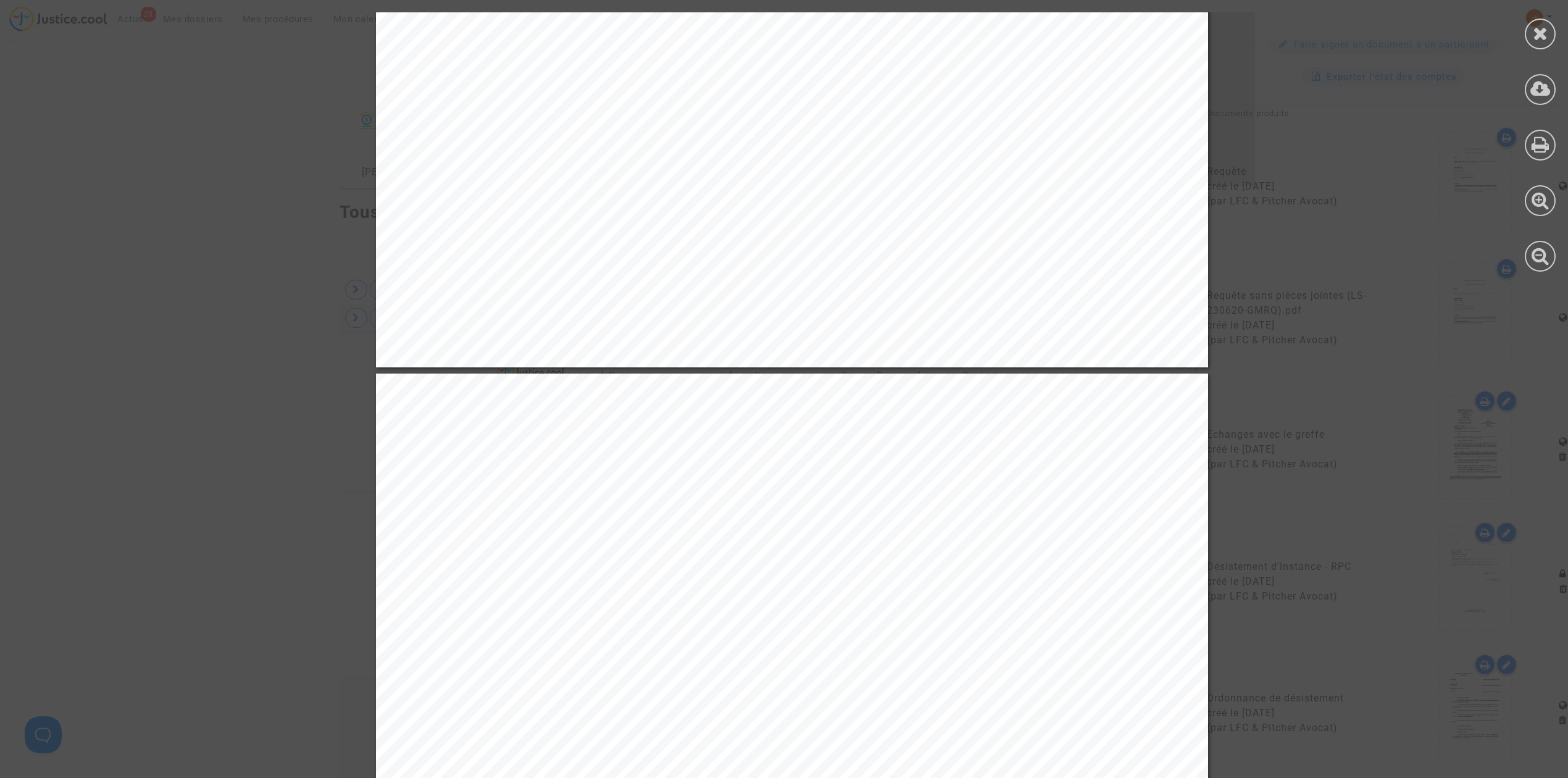
drag, startPoint x: 1535, startPoint y: 32, endPoint x: 1532, endPoint y: 57, distance: 25.2
click at [1535, 32] on icon at bounding box center [1541, 33] width 15 height 19
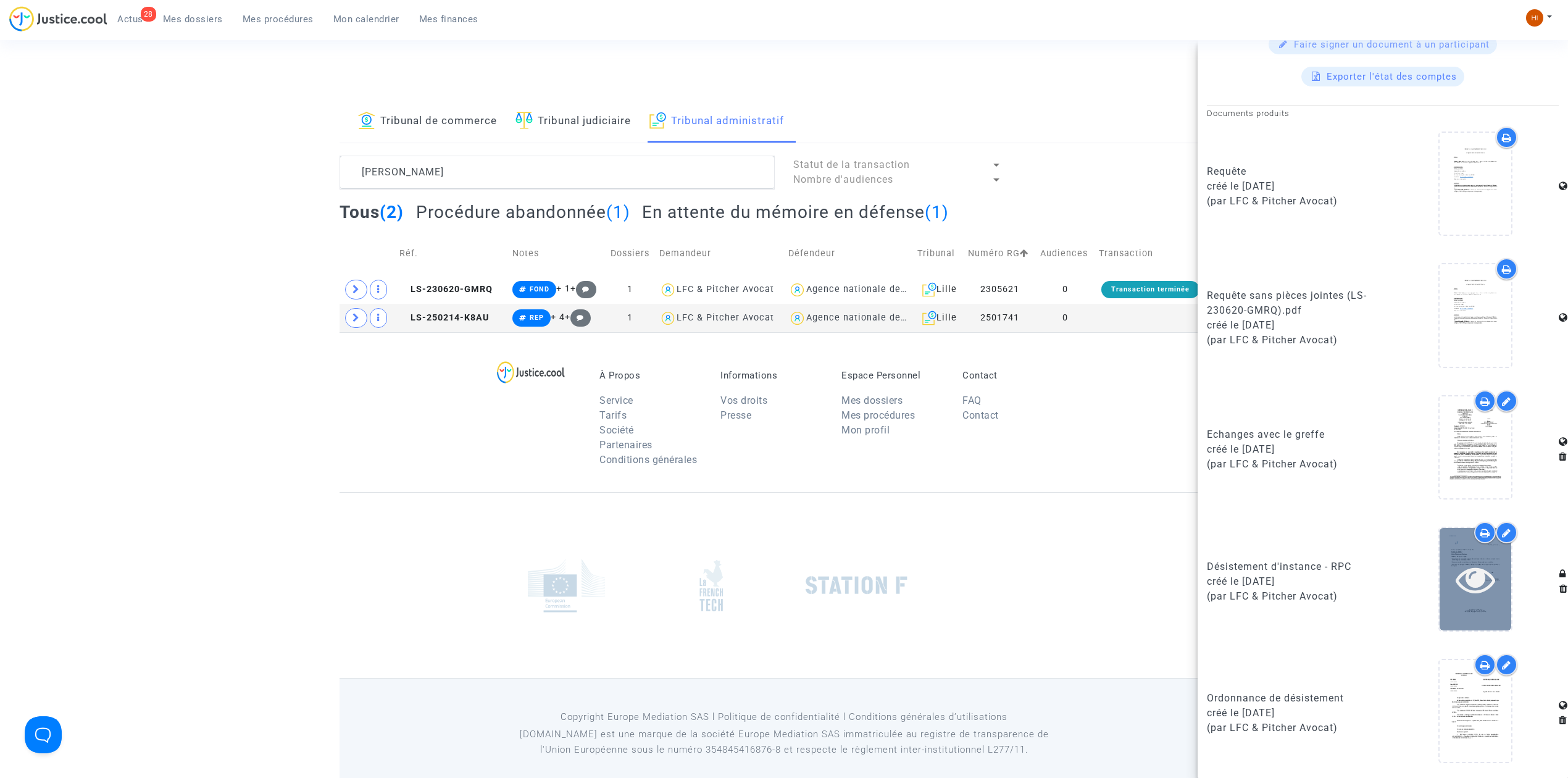
click at [1490, 574] on div at bounding box center [1476, 579] width 72 height 39
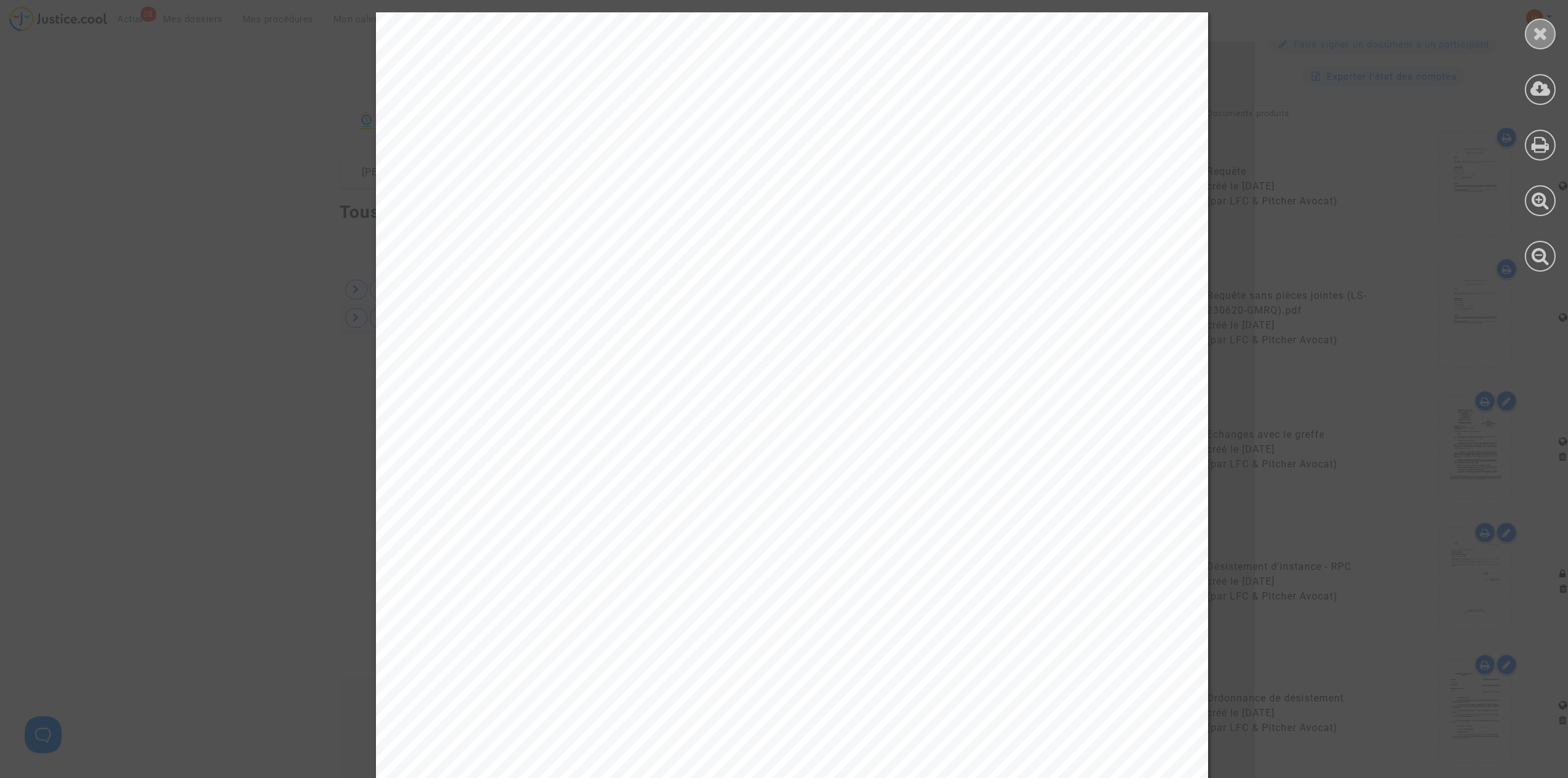
click at [1531, 30] on div at bounding box center [1541, 34] width 31 height 31
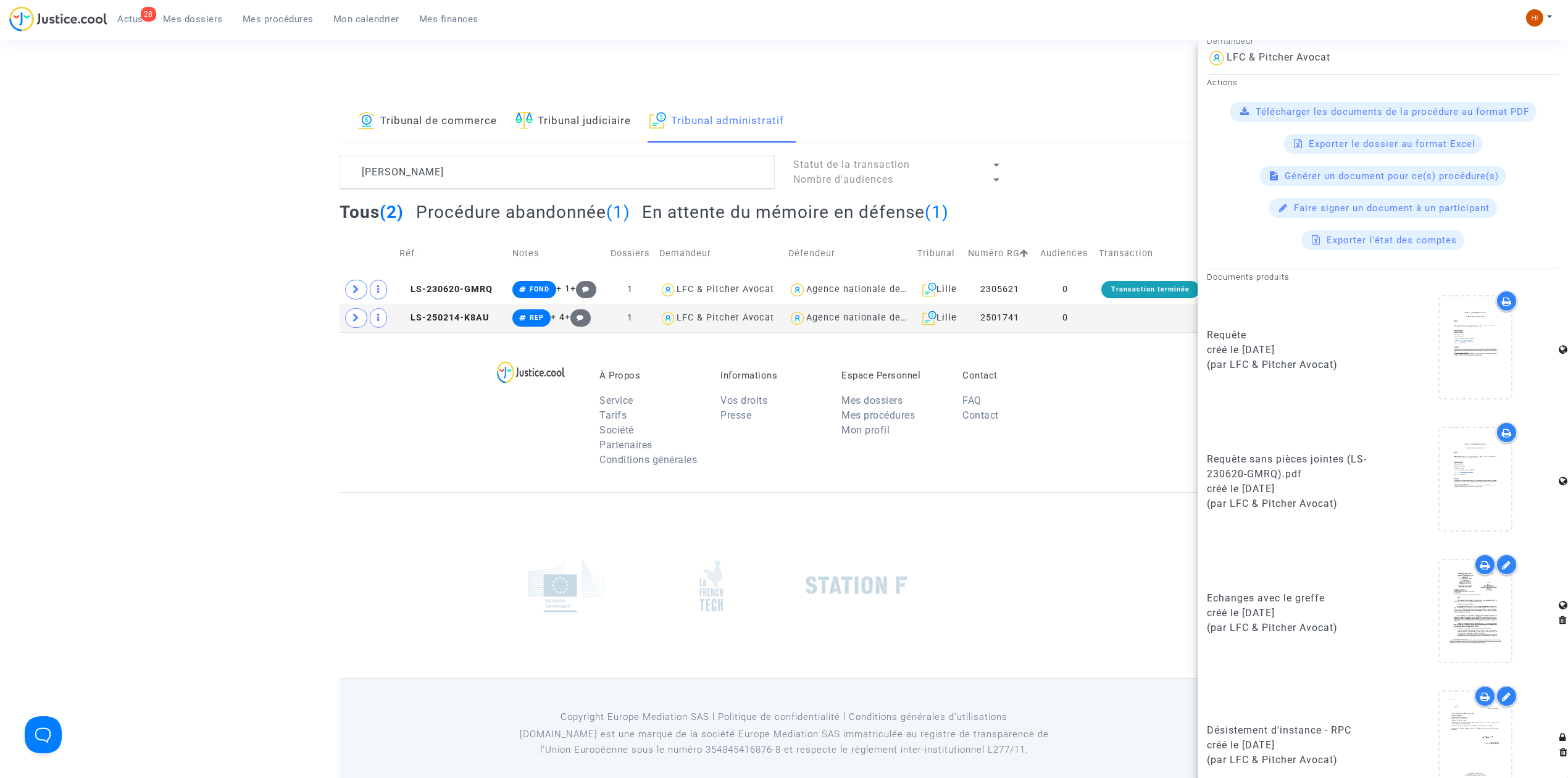
scroll to position [0, 0]
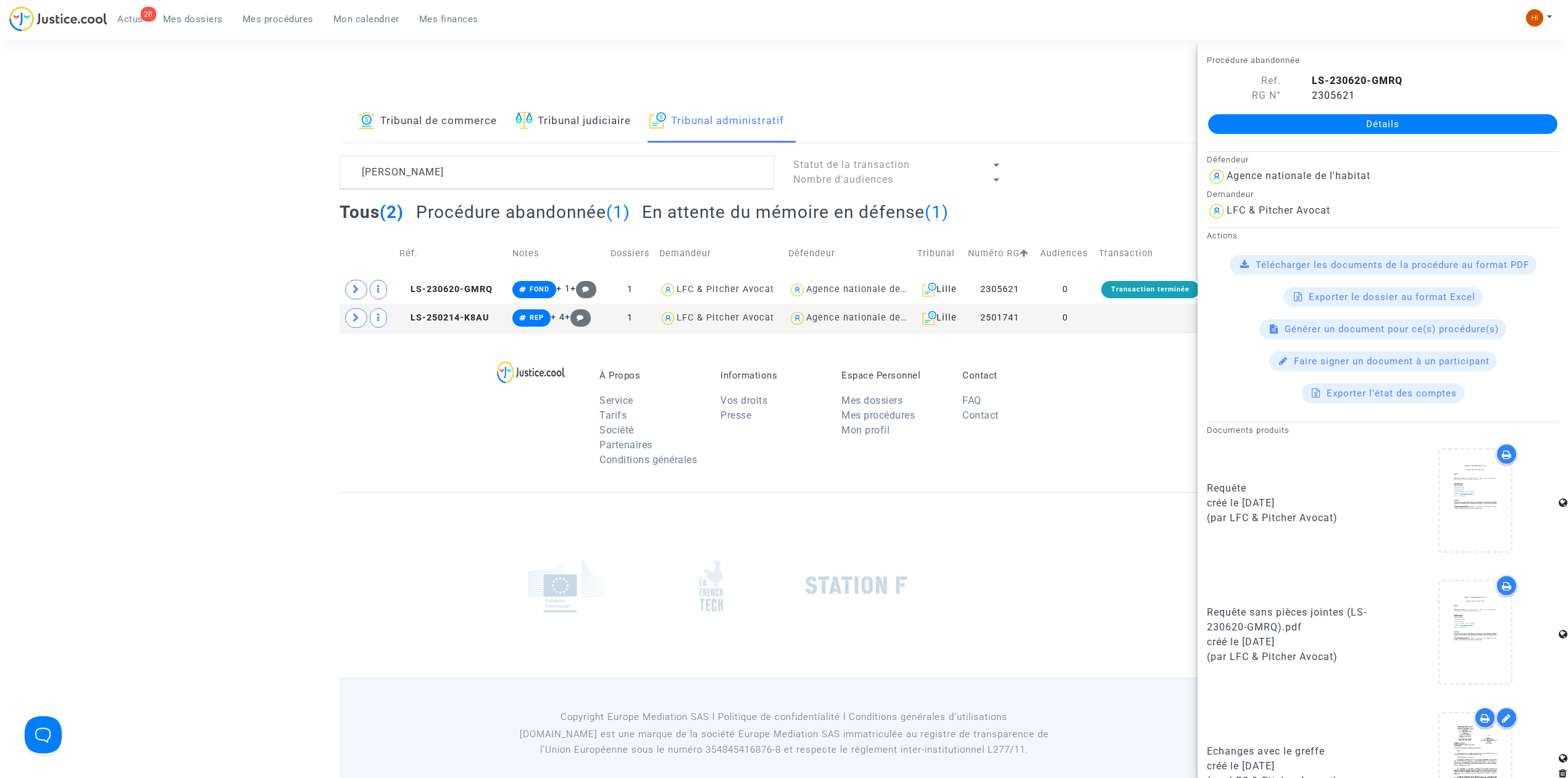
click at [1347, 130] on link "Détails" at bounding box center [1383, 124] width 349 height 20
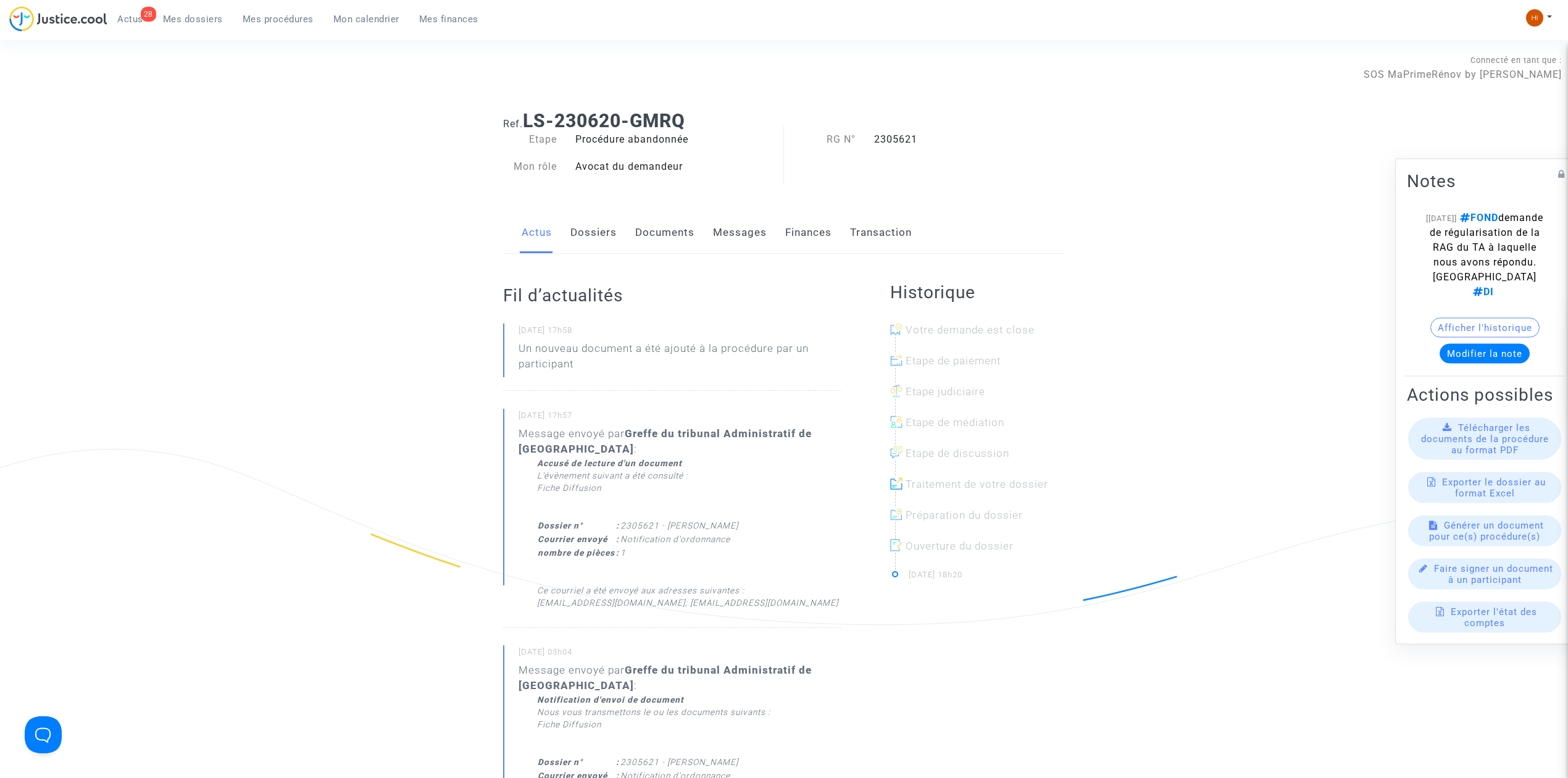
click at [598, 225] on link "Dossiers" at bounding box center [594, 233] width 46 height 41
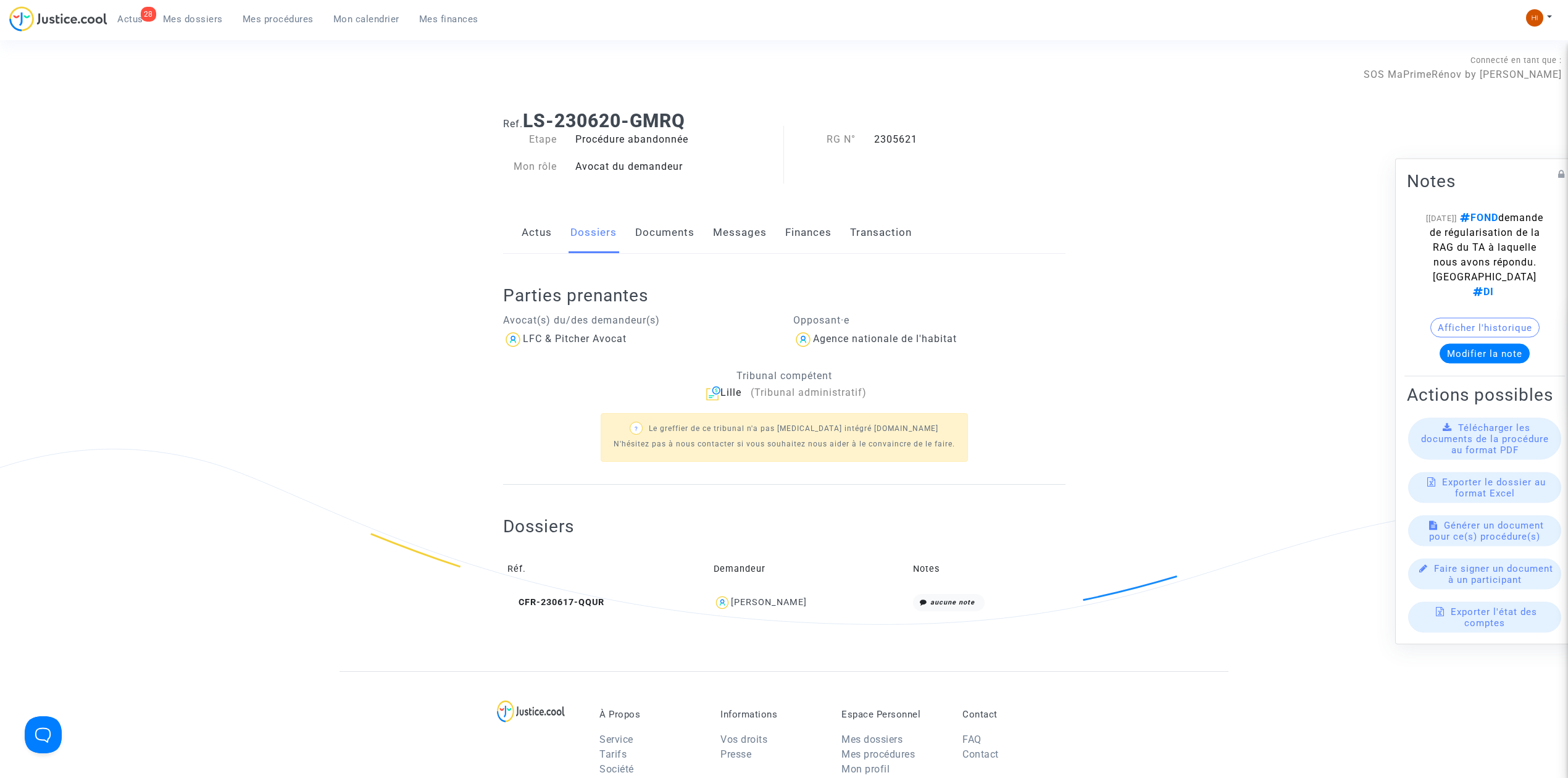
click at [660, 237] on link "Documents" at bounding box center [664, 233] width 59 height 41
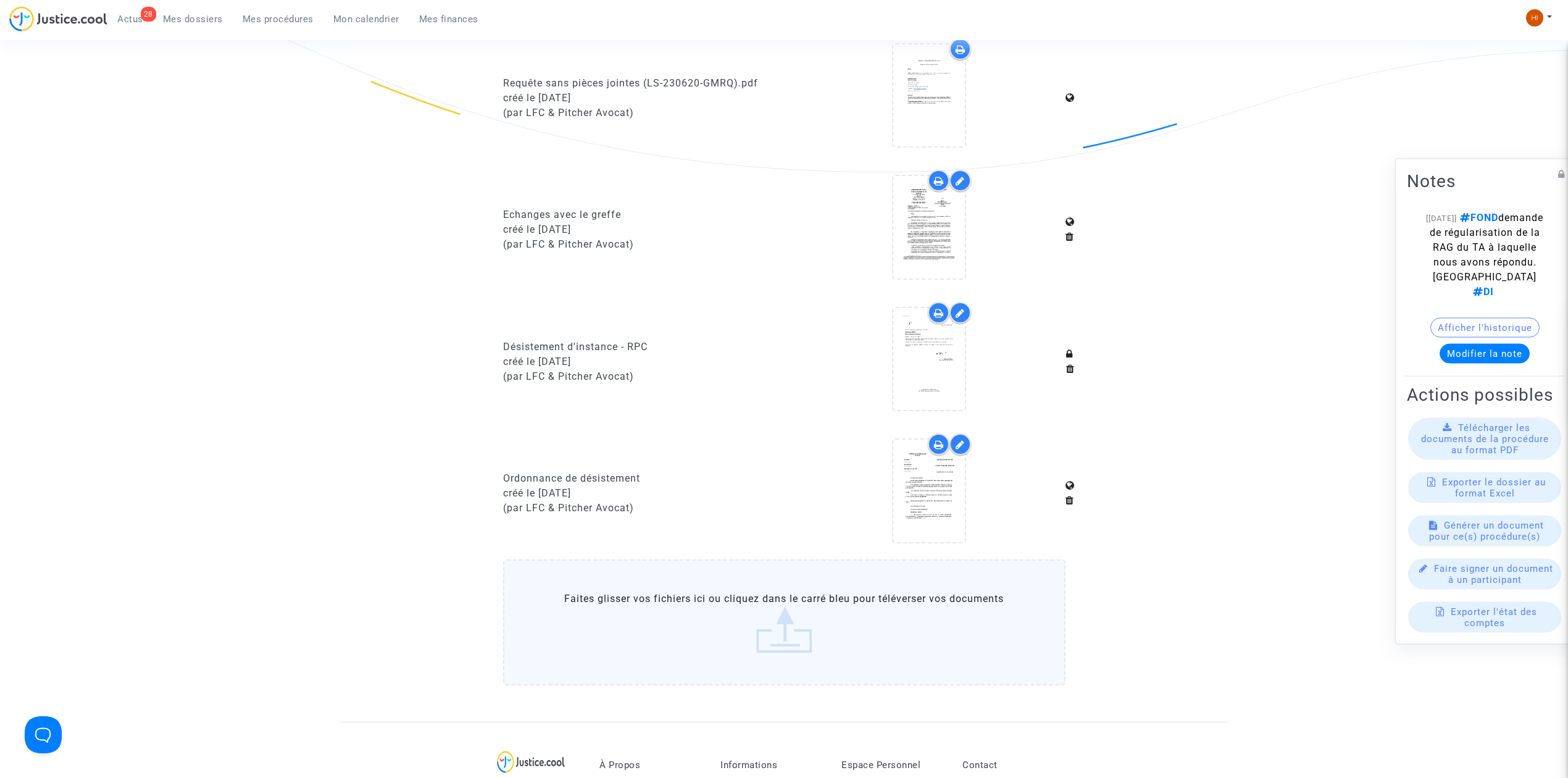
scroll to position [494, 0]
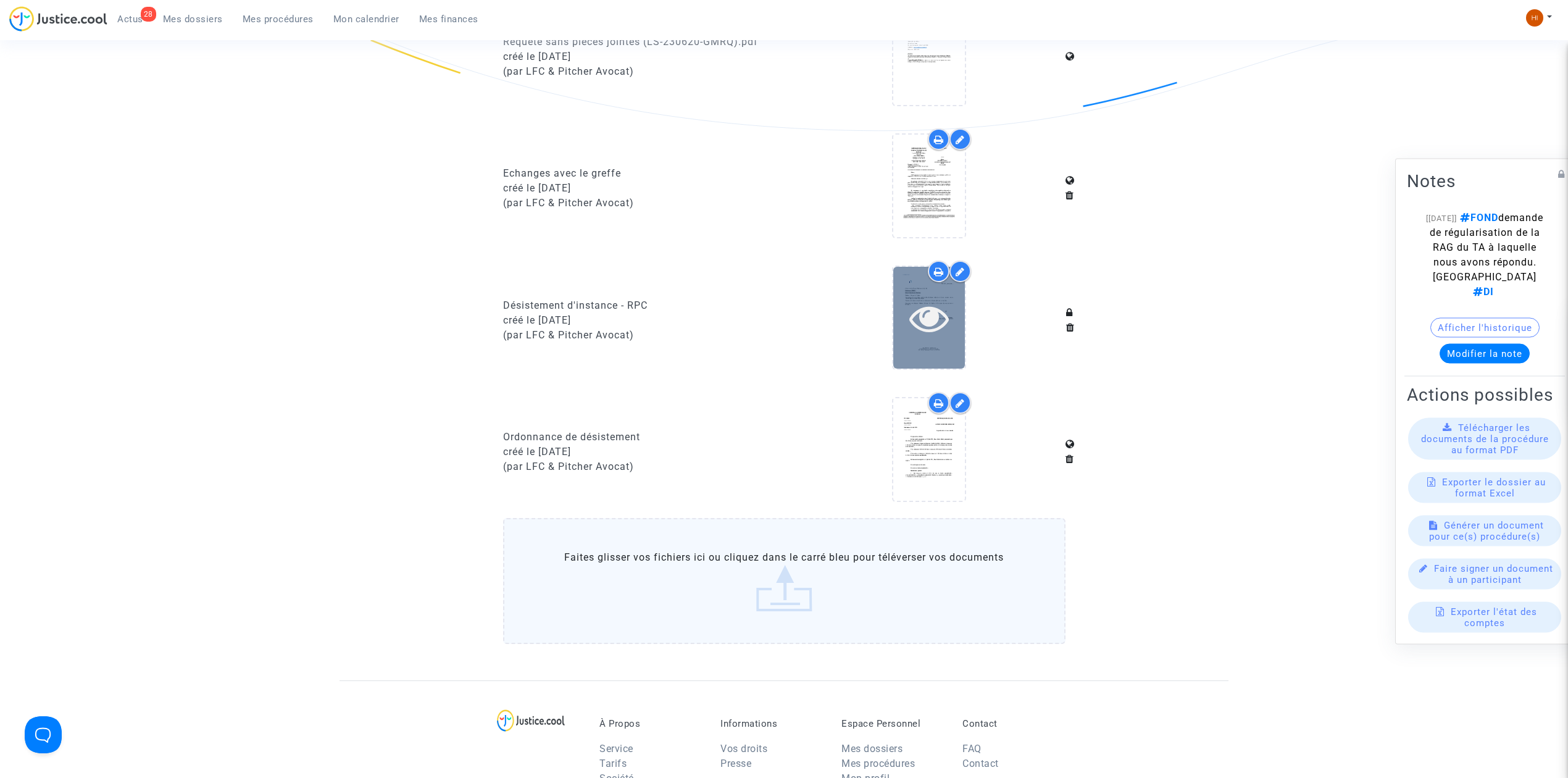
click at [919, 325] on icon at bounding box center [929, 318] width 40 height 39
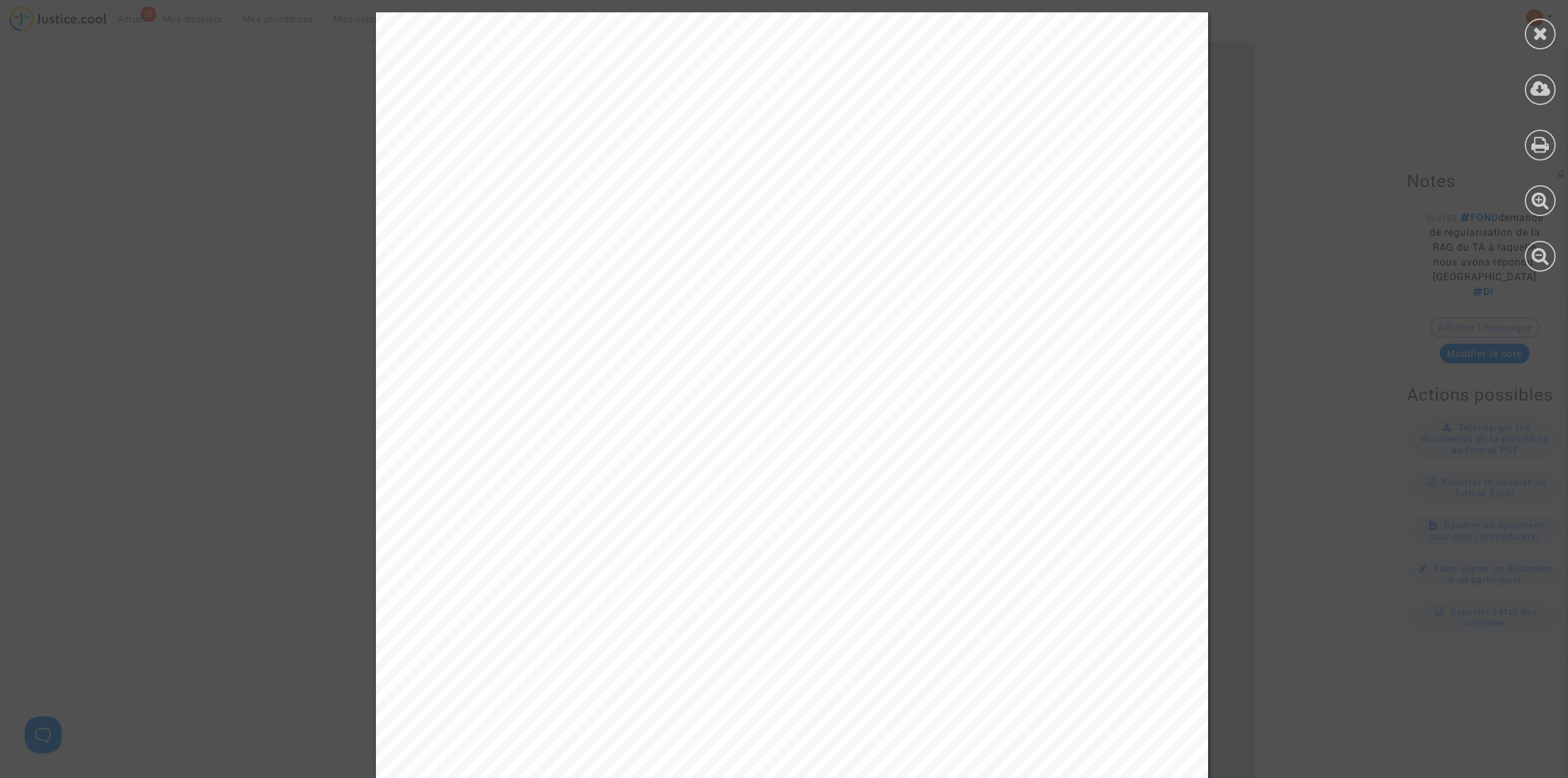
click at [1528, 35] on div at bounding box center [1541, 34] width 31 height 31
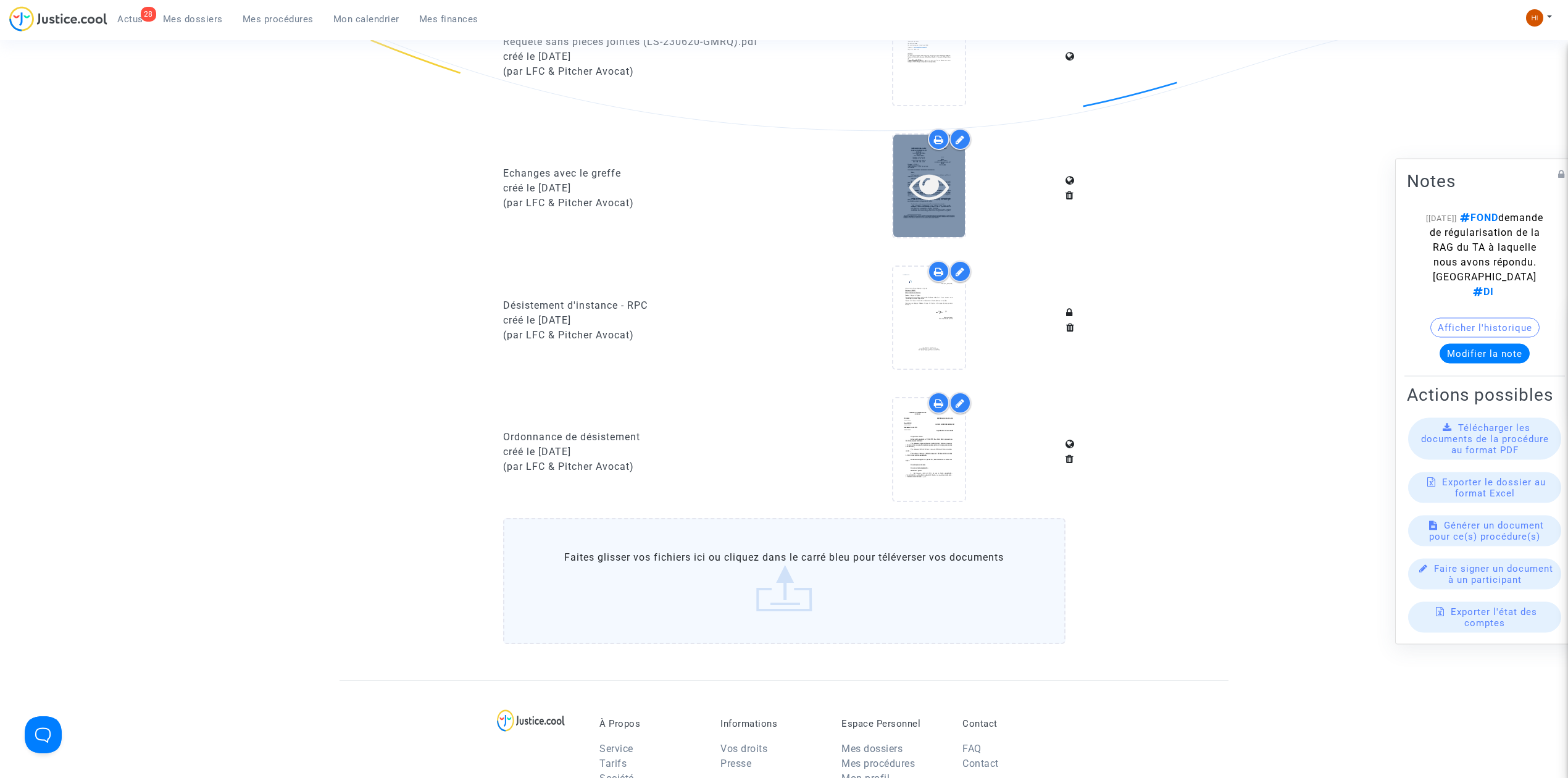
click at [913, 186] on icon at bounding box center [929, 185] width 40 height 39
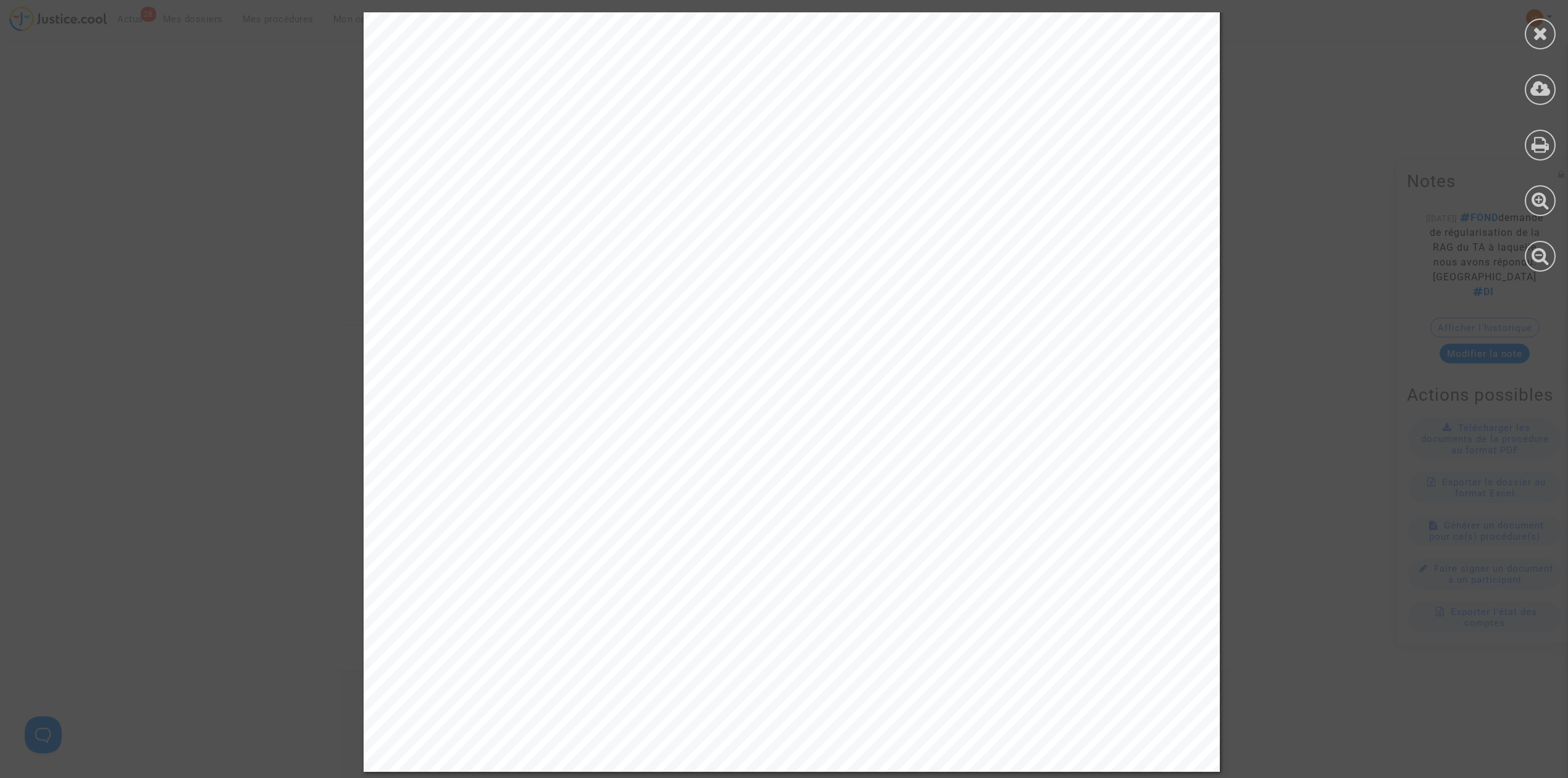
scroll to position [851, 0]
click at [1529, 45] on div at bounding box center [1540, 142] width 56 height 284
click at [1533, 40] on icon at bounding box center [1541, 33] width 15 height 19
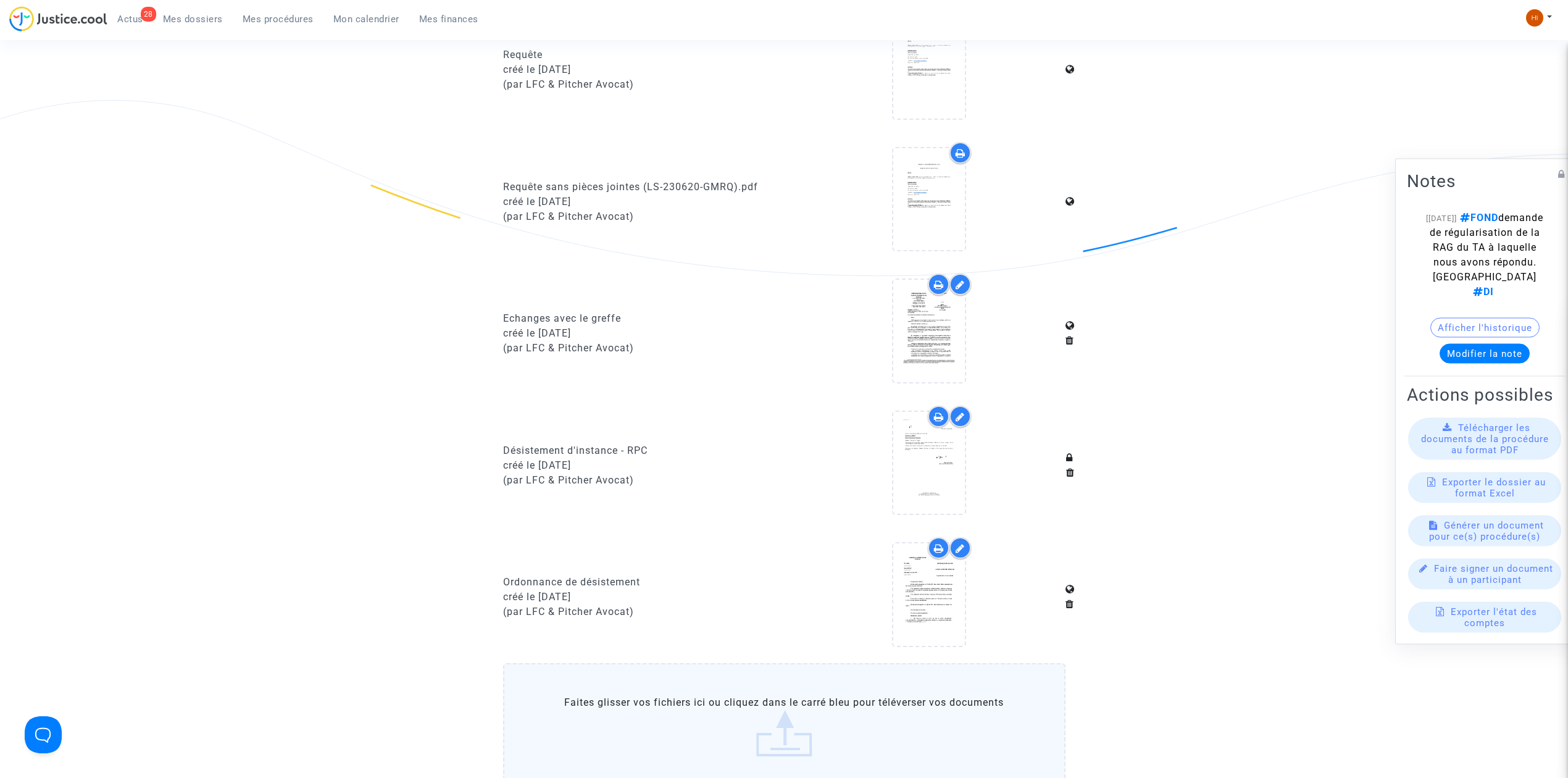
scroll to position [274, 0]
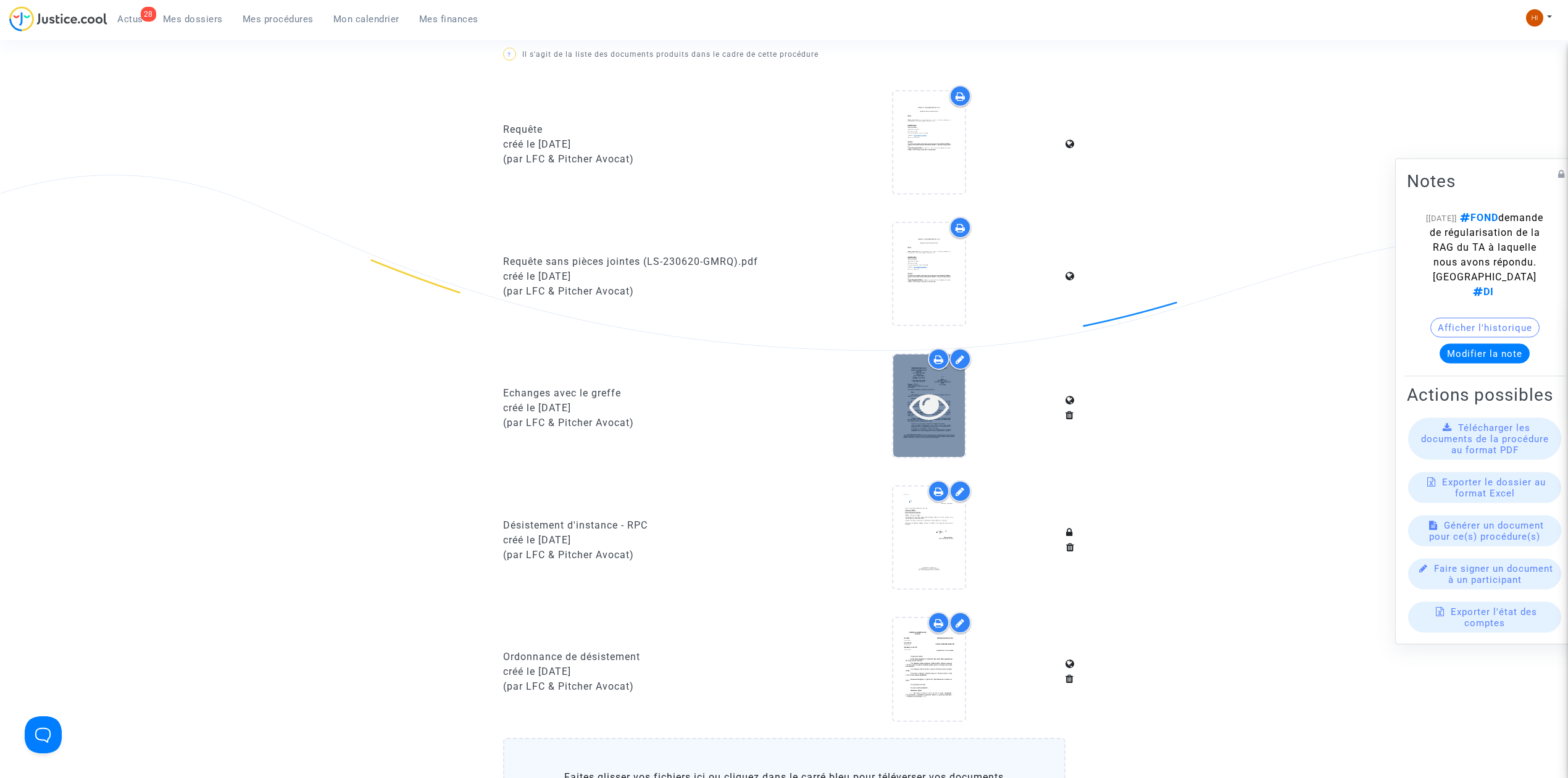
click at [934, 410] on icon at bounding box center [929, 406] width 40 height 39
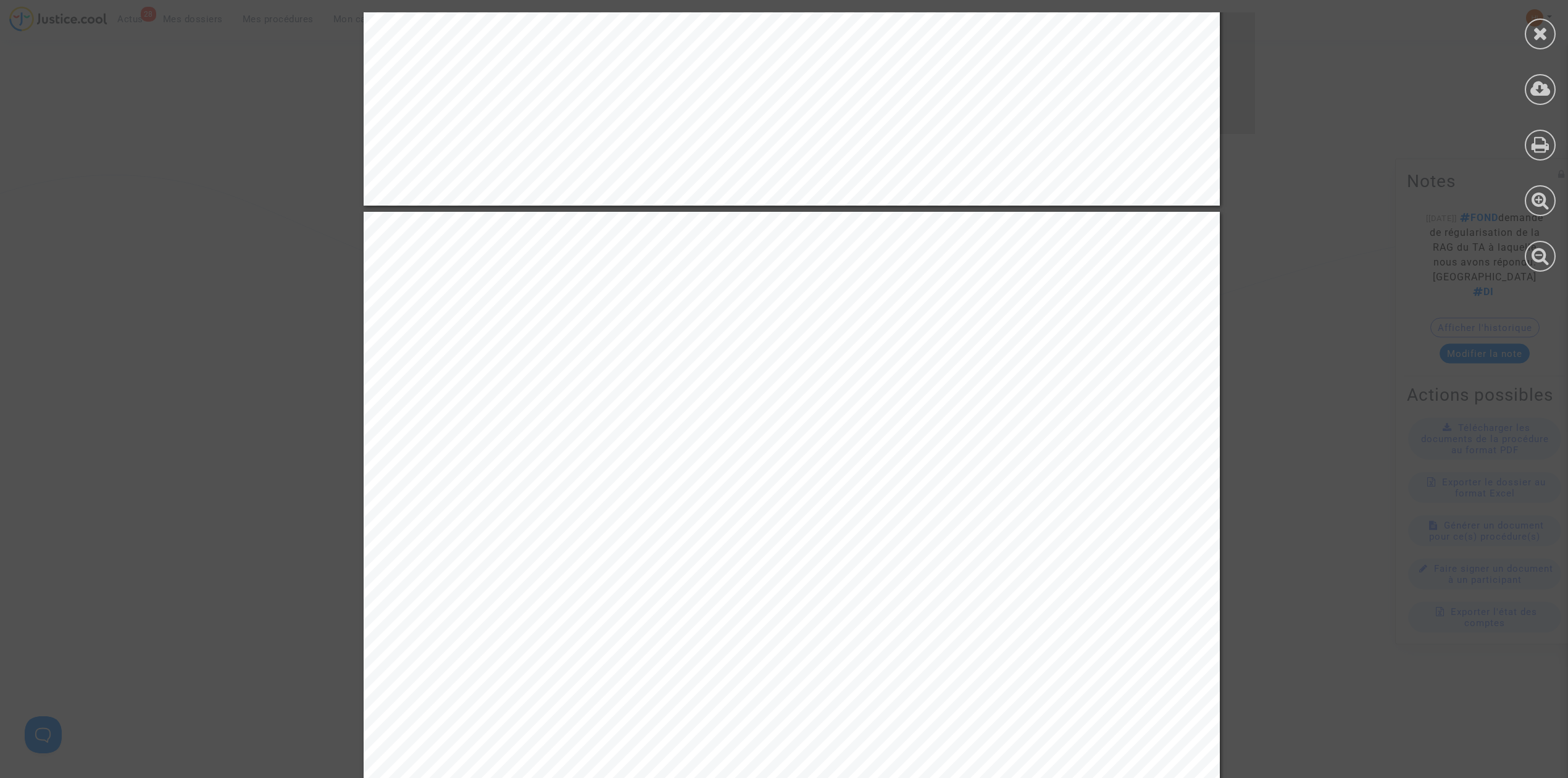
scroll to position [1317, 0]
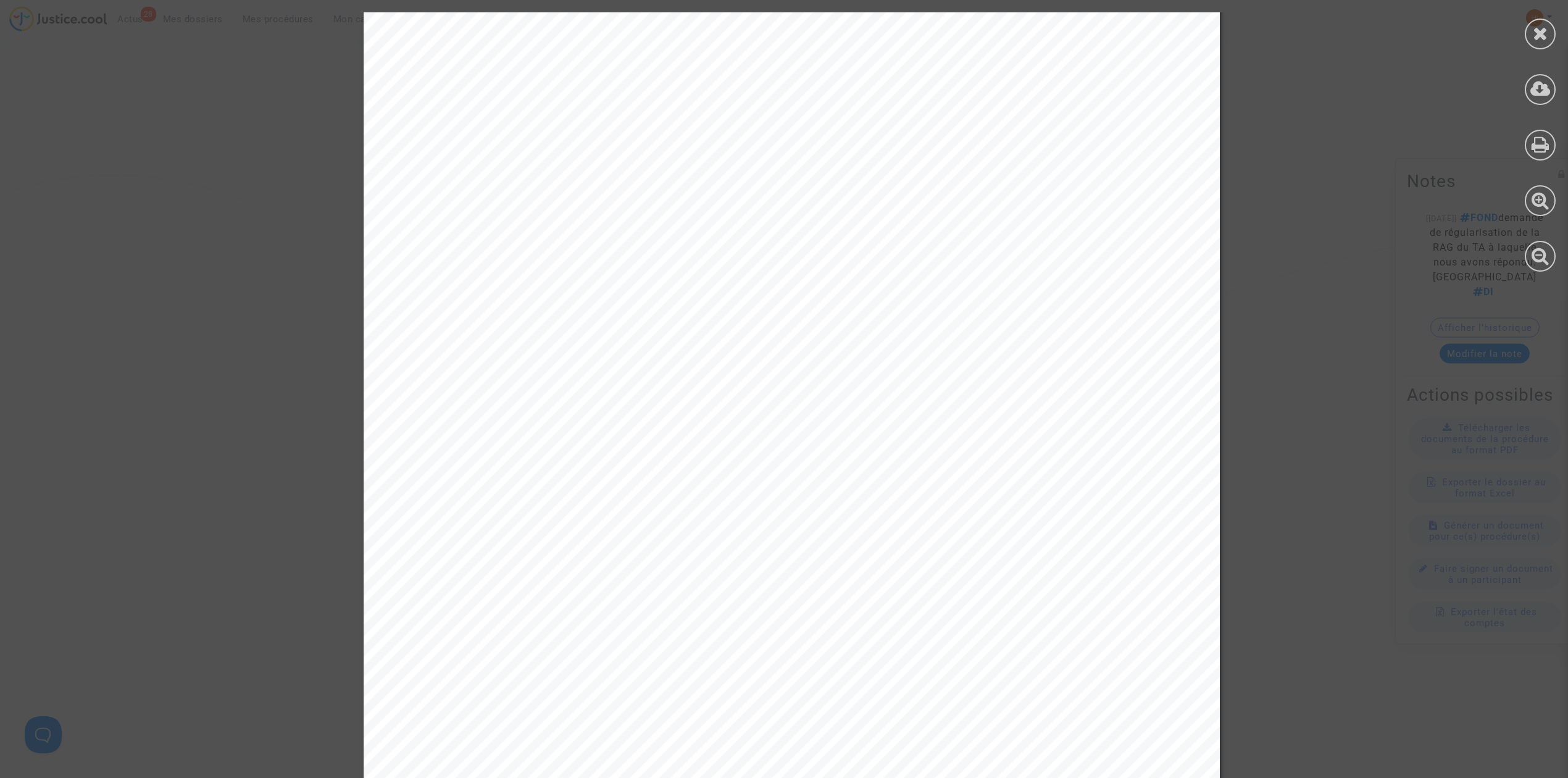
drag, startPoint x: 1537, startPoint y: 38, endPoint x: 1424, endPoint y: 35, distance: 113.0
click at [1537, 37] on icon at bounding box center [1541, 33] width 15 height 19
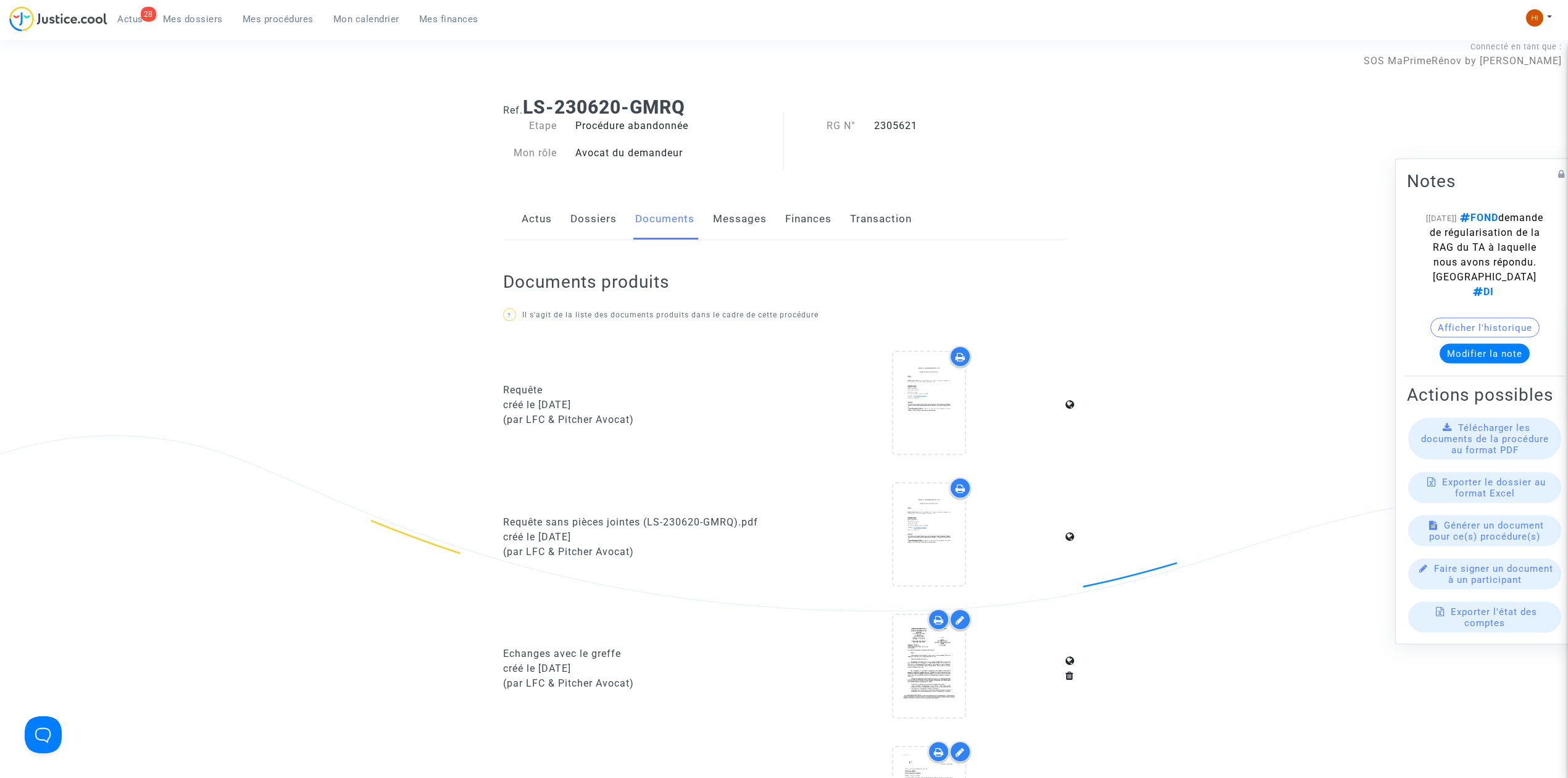
scroll to position [0, 0]
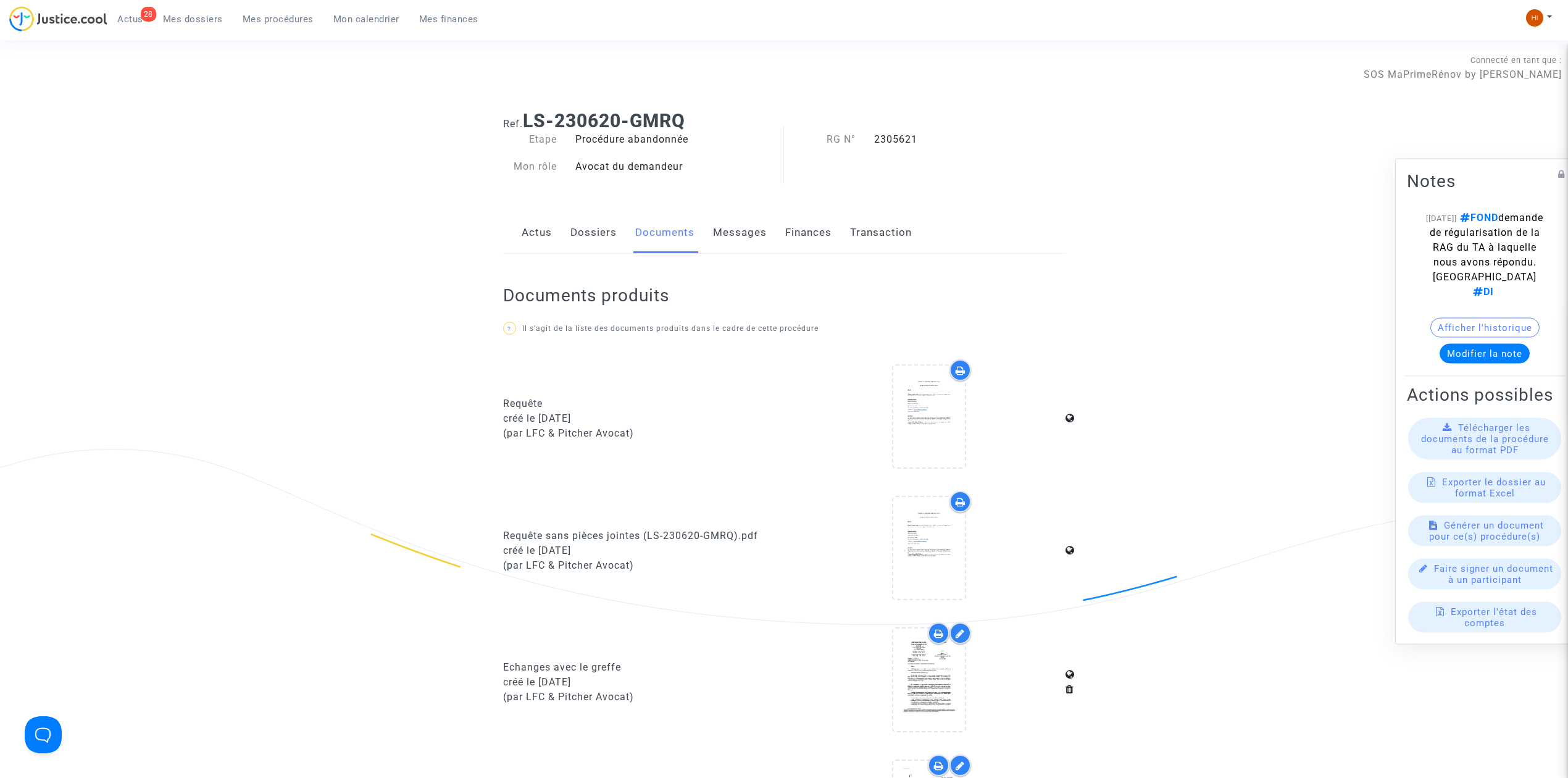
click at [598, 240] on link "Dossiers" at bounding box center [594, 233] width 46 height 41
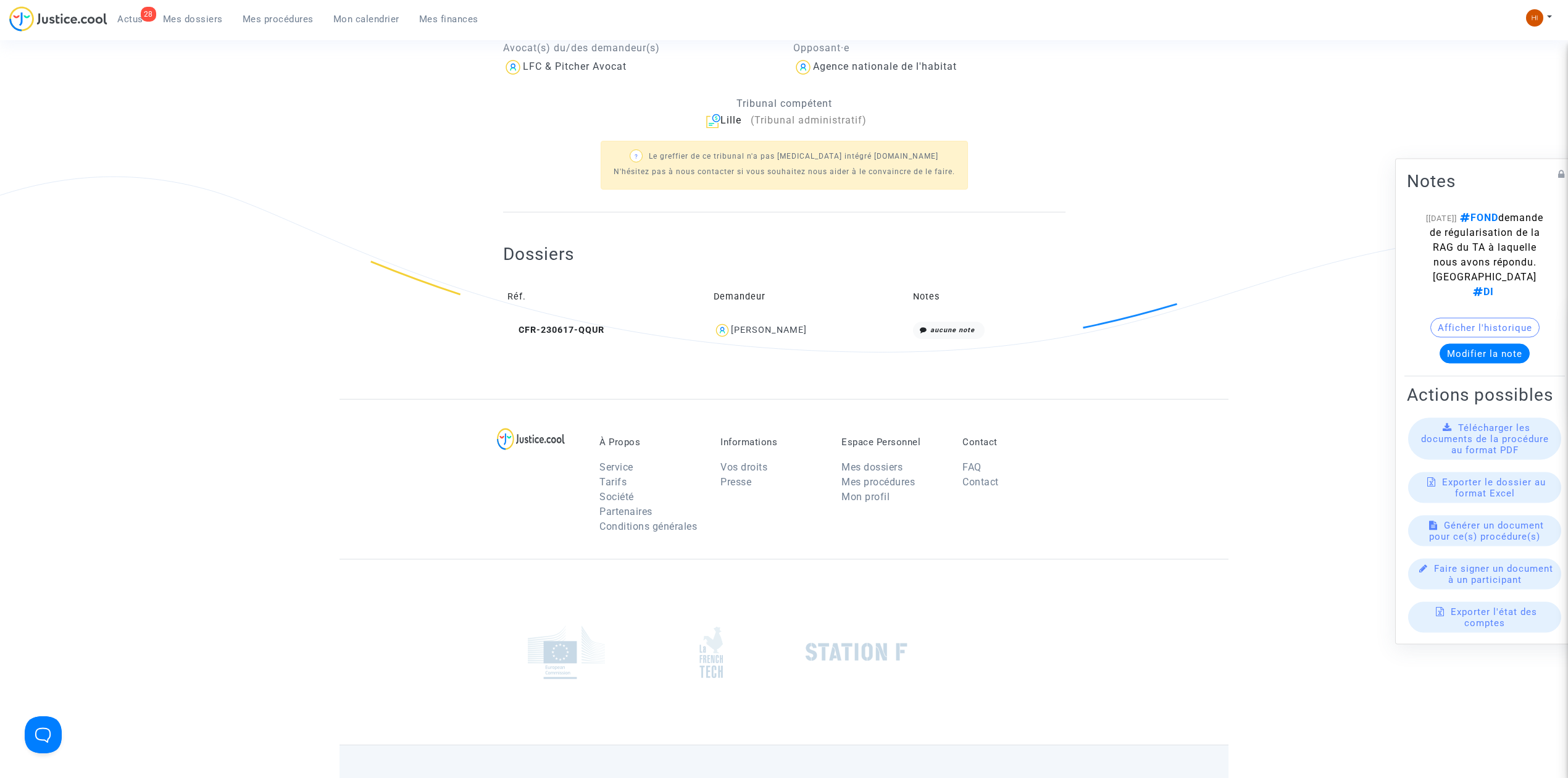
scroll to position [247, 0]
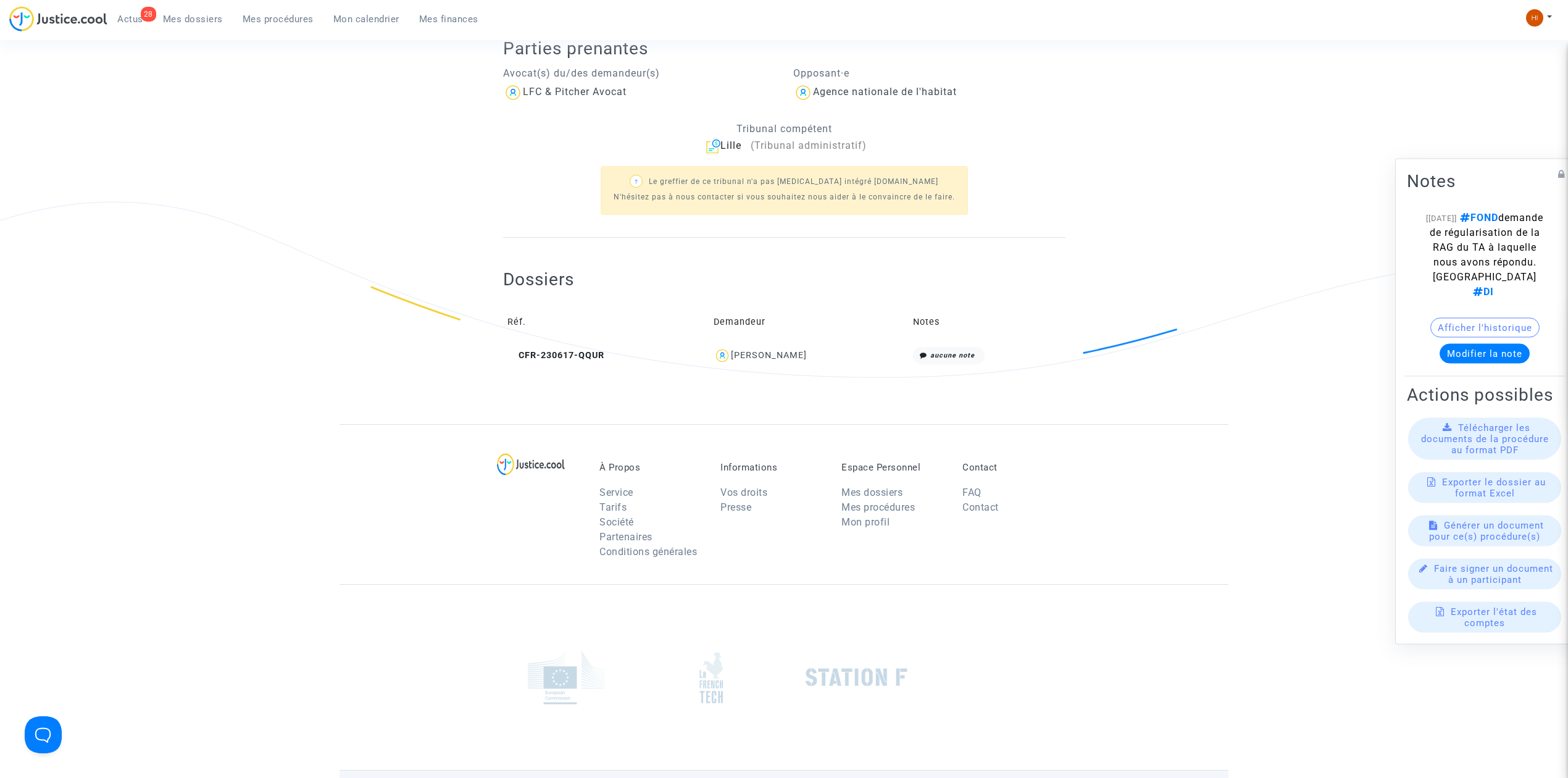
click at [206, 307] on div "Ref. LS-230620-GMRQ Etape Procédure abandonnée Mon rôle Avocat du demandeur RG …" at bounding box center [784, 139] width 1568 height 570
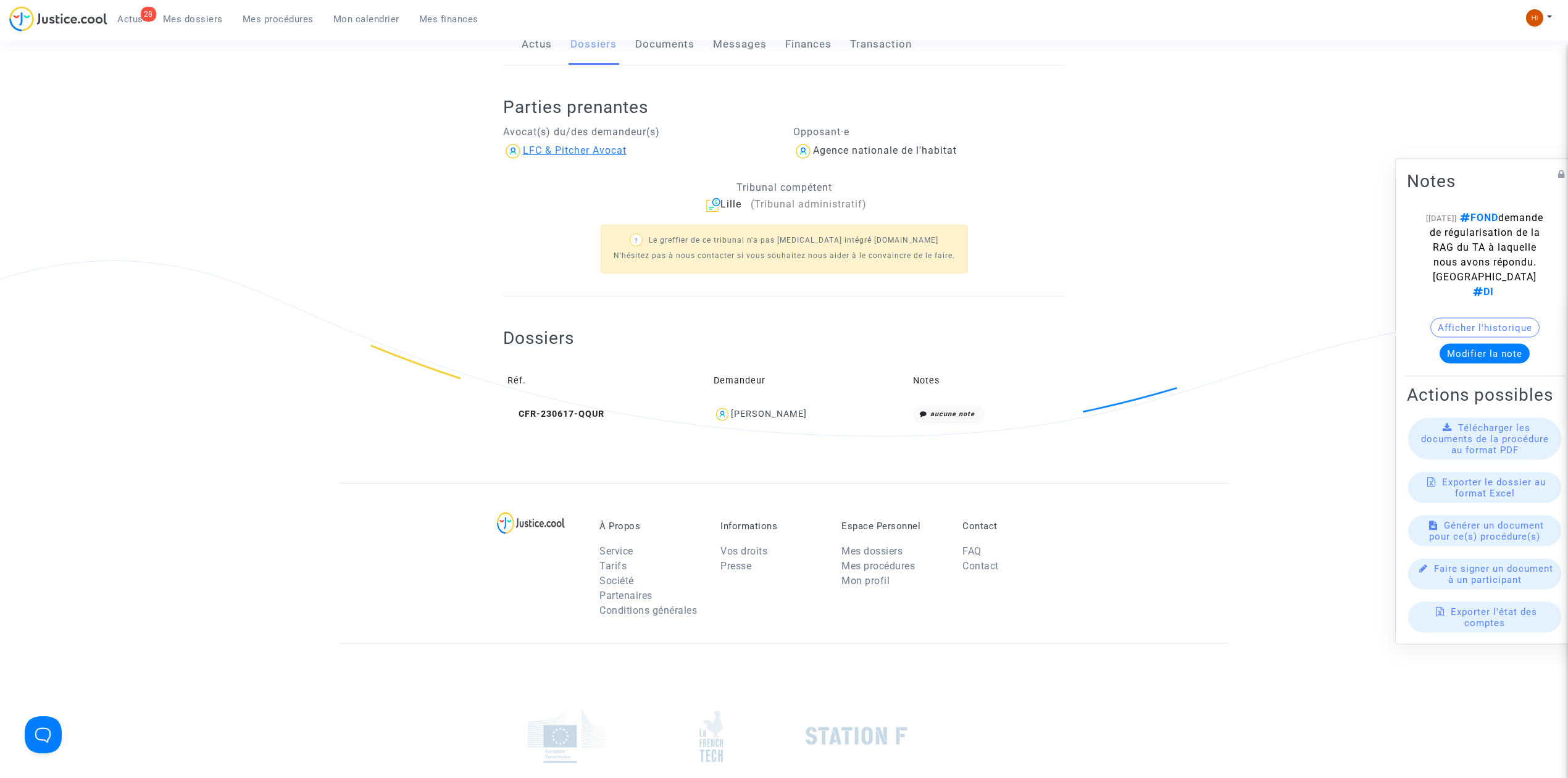
scroll to position [0, 0]
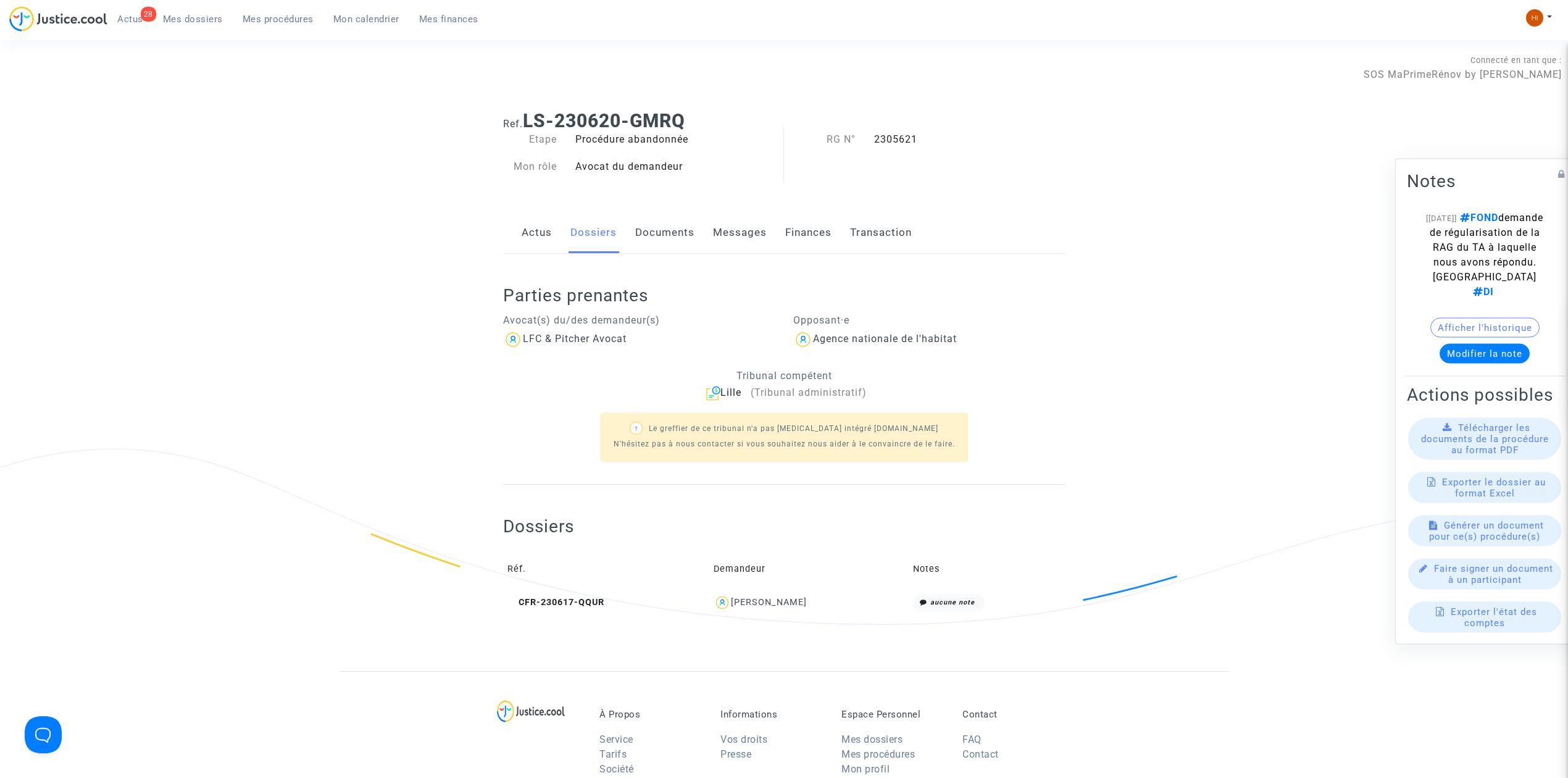
click at [678, 231] on link "Documents" at bounding box center [664, 233] width 59 height 41
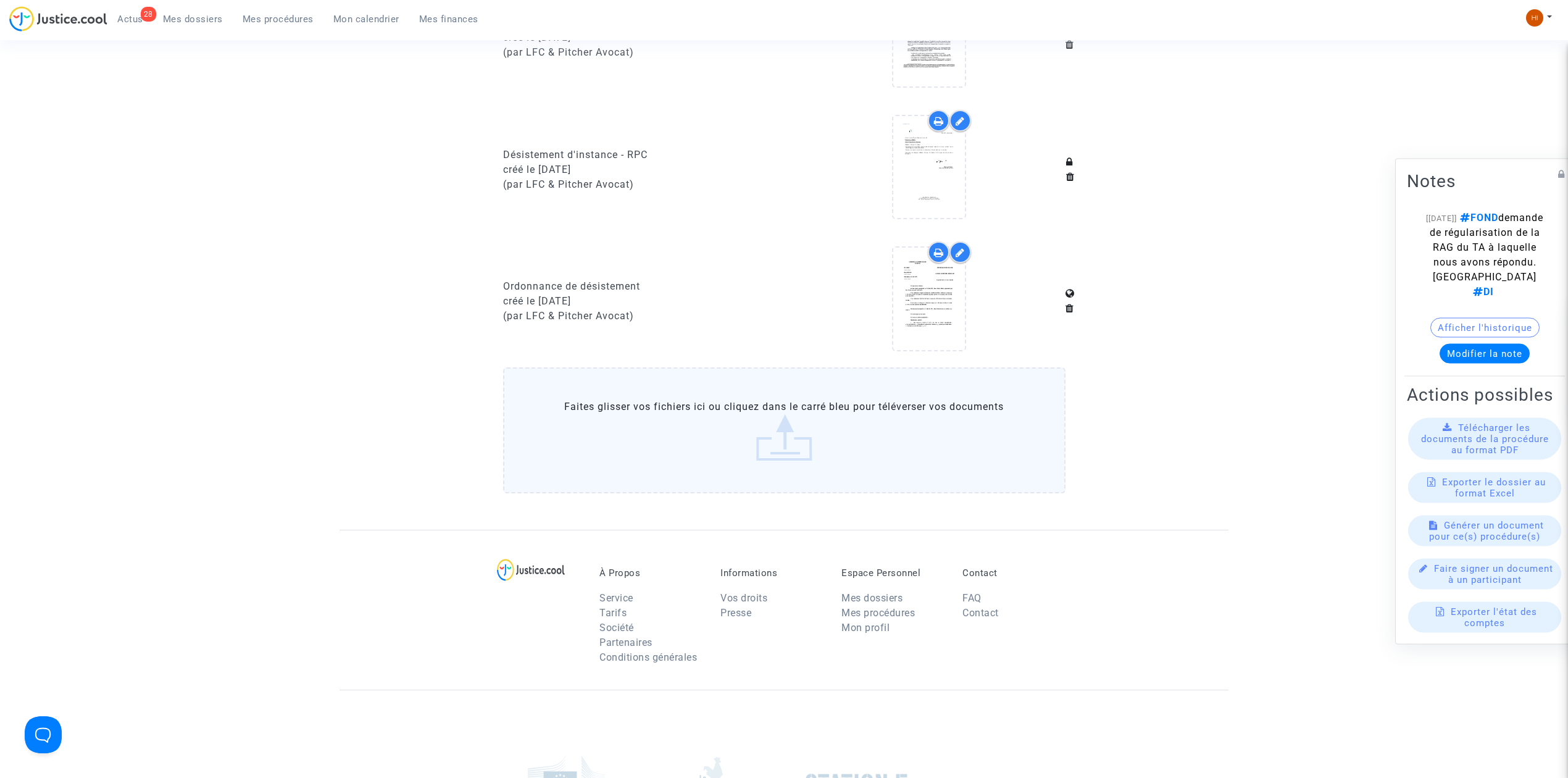
scroll to position [658, 0]
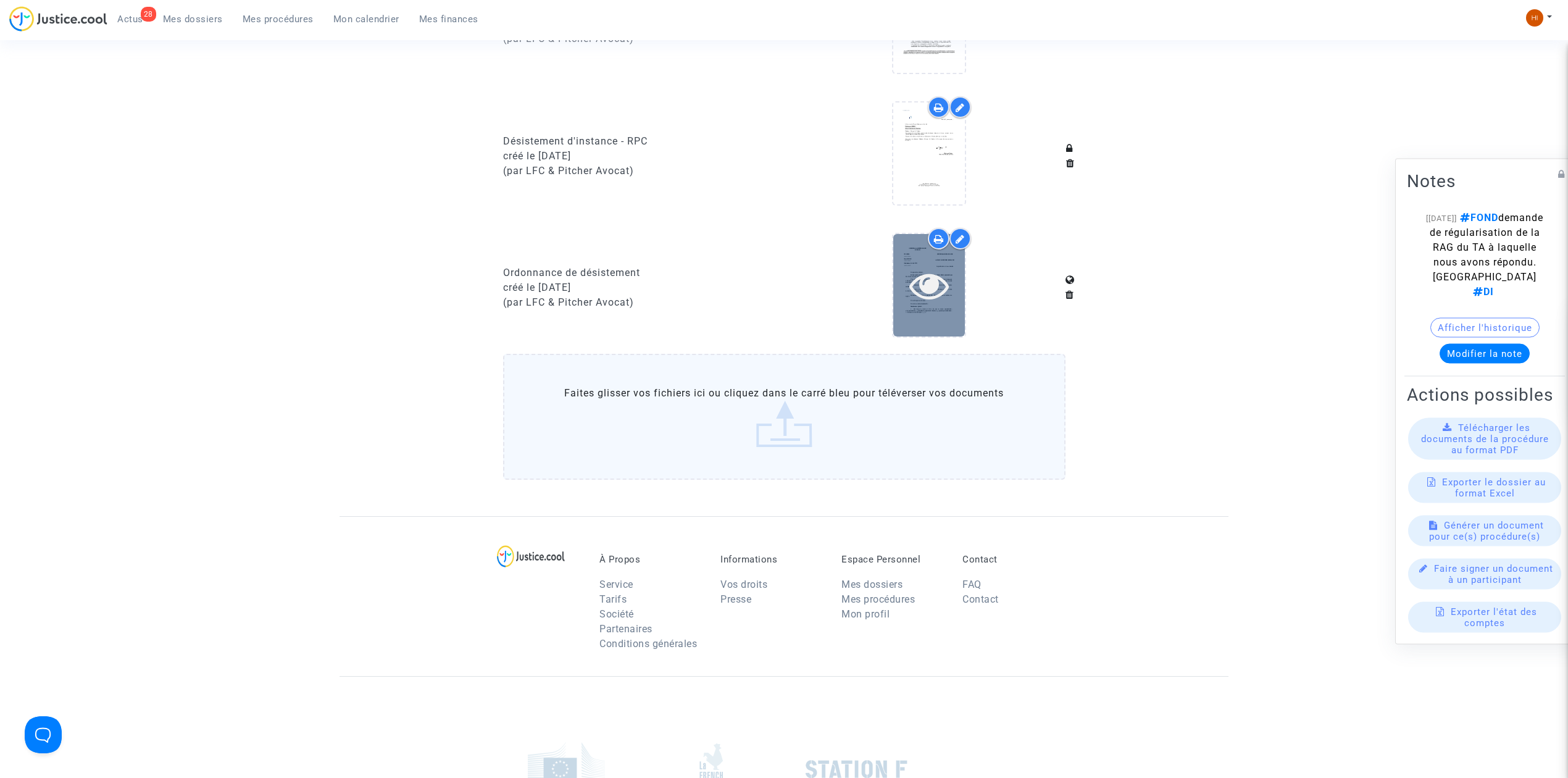
click at [954, 302] on div at bounding box center [929, 284] width 72 height 102
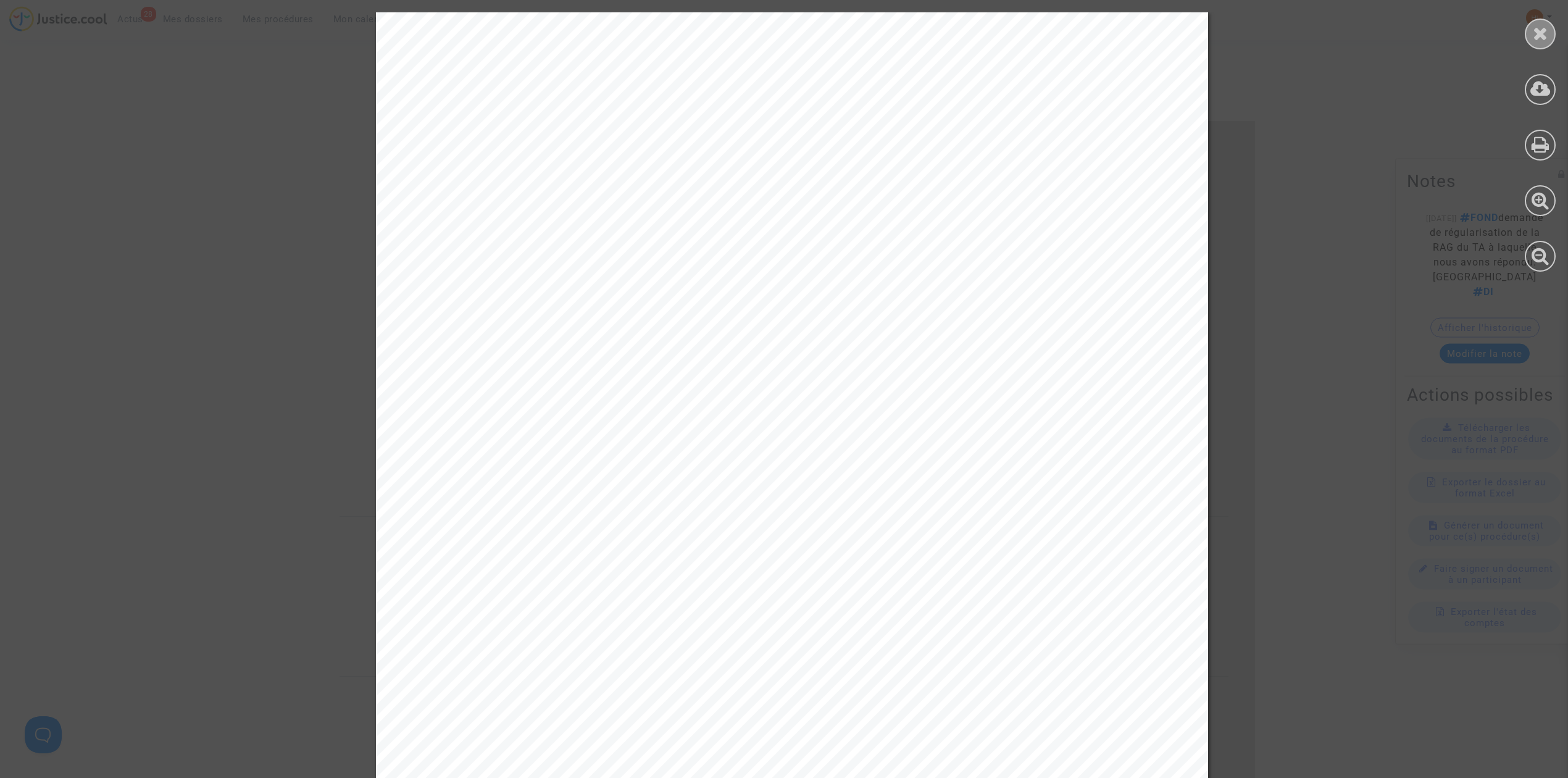
click at [1542, 27] on icon at bounding box center [1541, 33] width 15 height 19
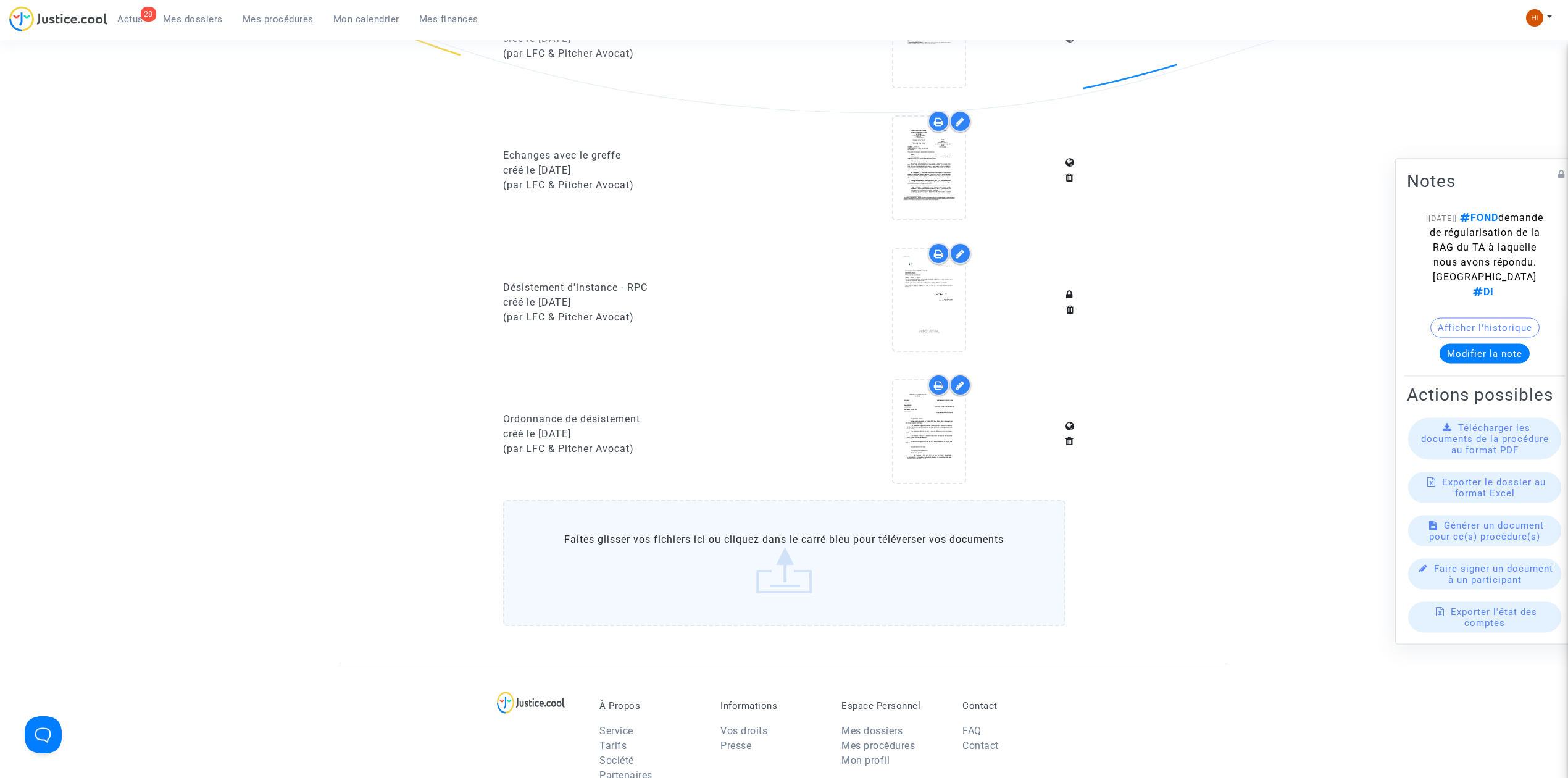
scroll to position [329, 0]
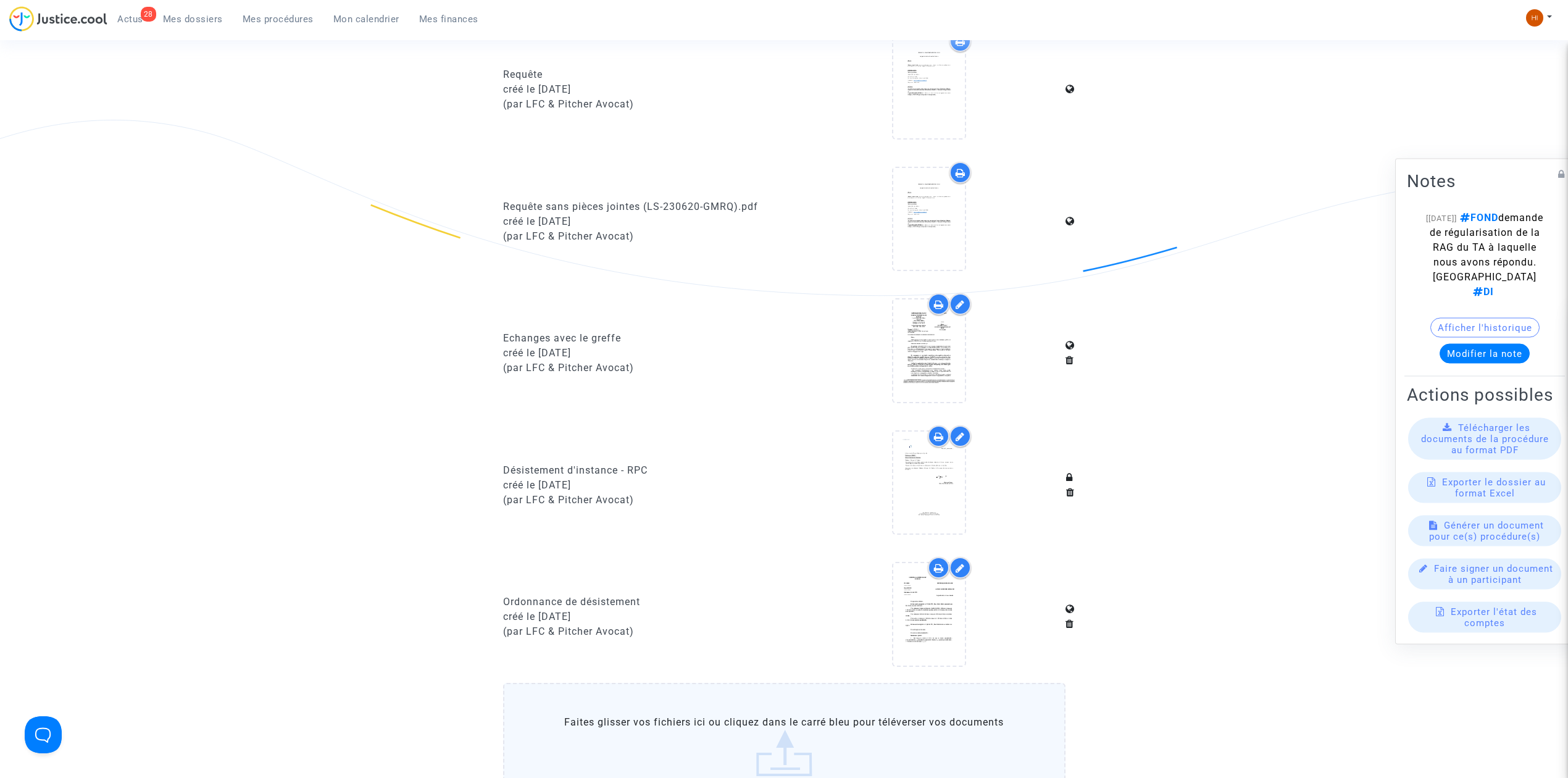
drag, startPoint x: 274, startPoint y: 18, endPoint x: 278, endPoint y: 11, distance: 8.1
click at [274, 18] on span "Mes procédures" at bounding box center [278, 19] width 71 height 11
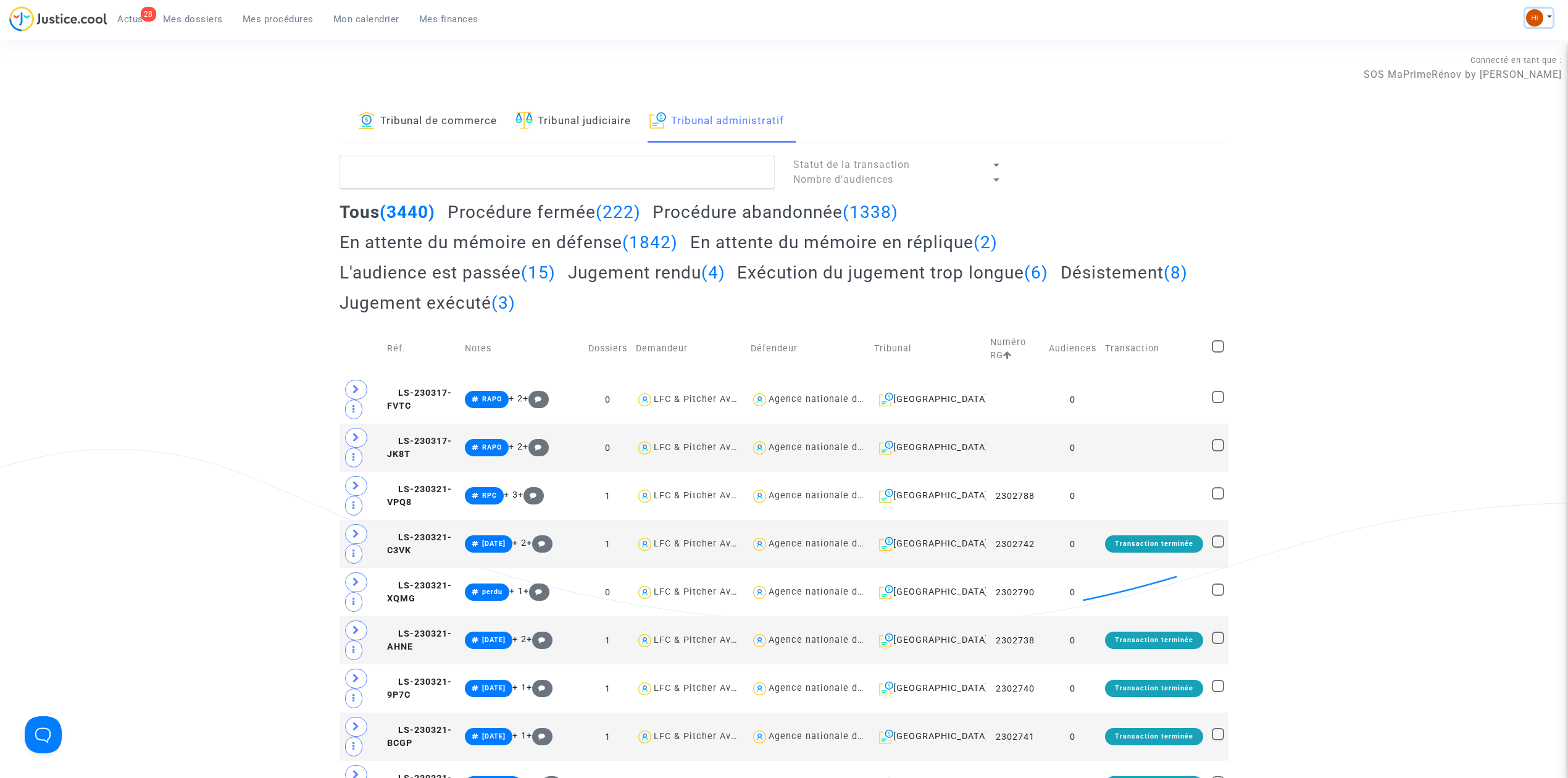
click at [1530, 10] on img at bounding box center [1535, 18] width 17 height 17
click at [1514, 63] on link "Changer de compte" at bounding box center [1490, 63] width 125 height 20
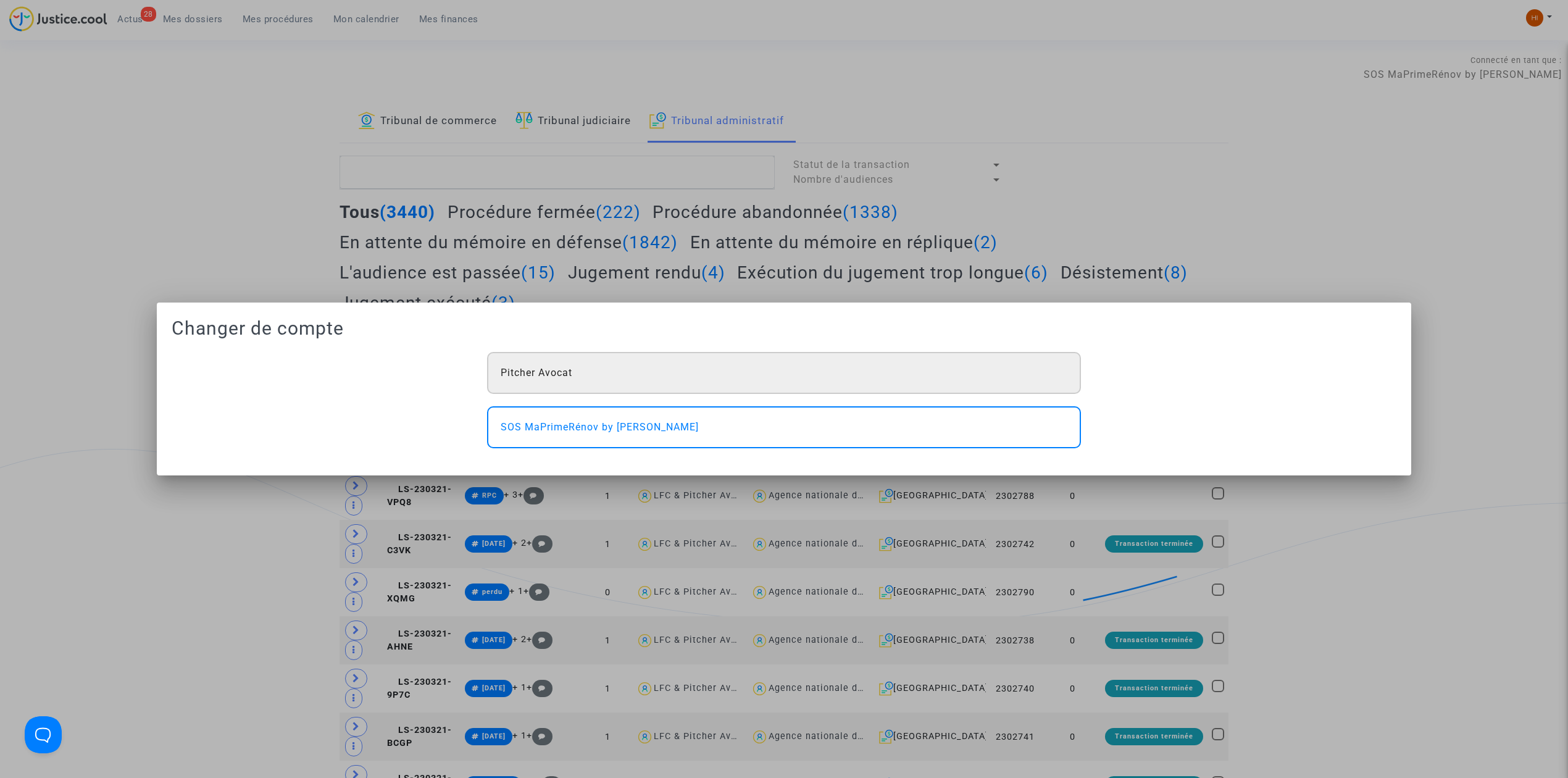
click at [679, 373] on div "Pitcher Avocat" at bounding box center [784, 372] width 594 height 42
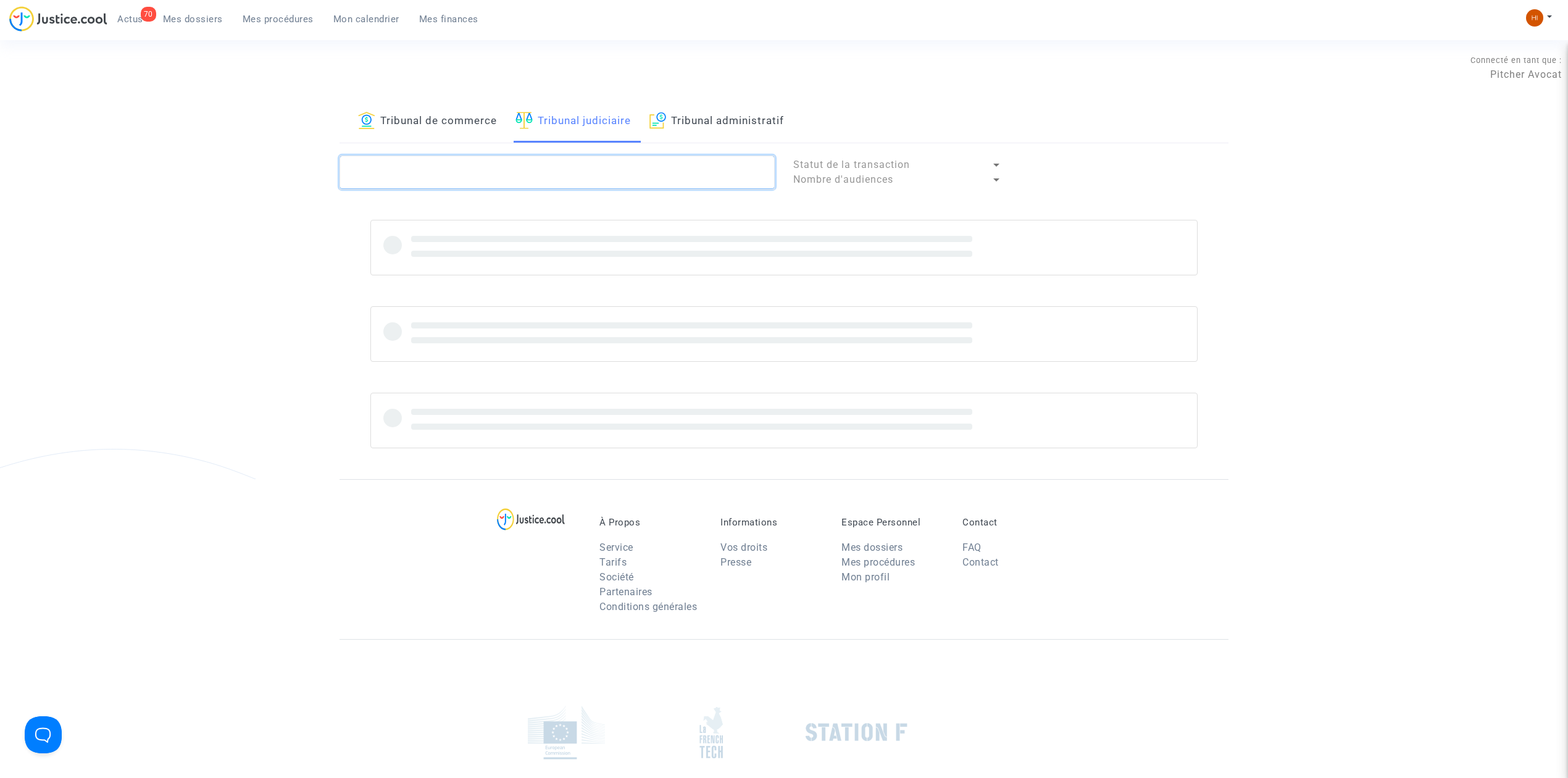
click at [572, 185] on textarea at bounding box center [558, 172] width 436 height 33
